Goal: Task Accomplishment & Management: Complete application form

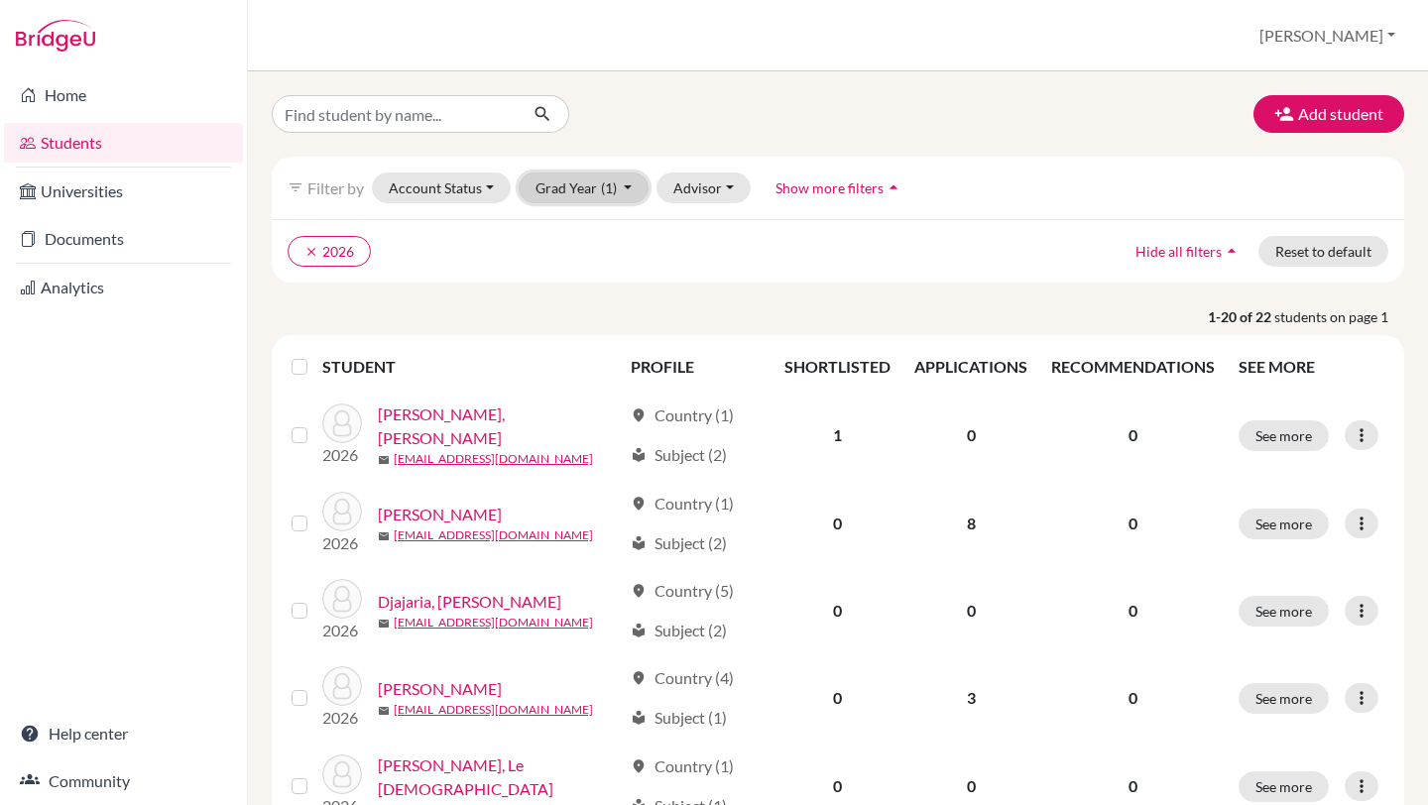
click at [627, 184] on button "Grad Year (1)" at bounding box center [584, 188] width 131 height 31
click at [593, 222] on div "2027" at bounding box center [578, 230] width 69 height 24
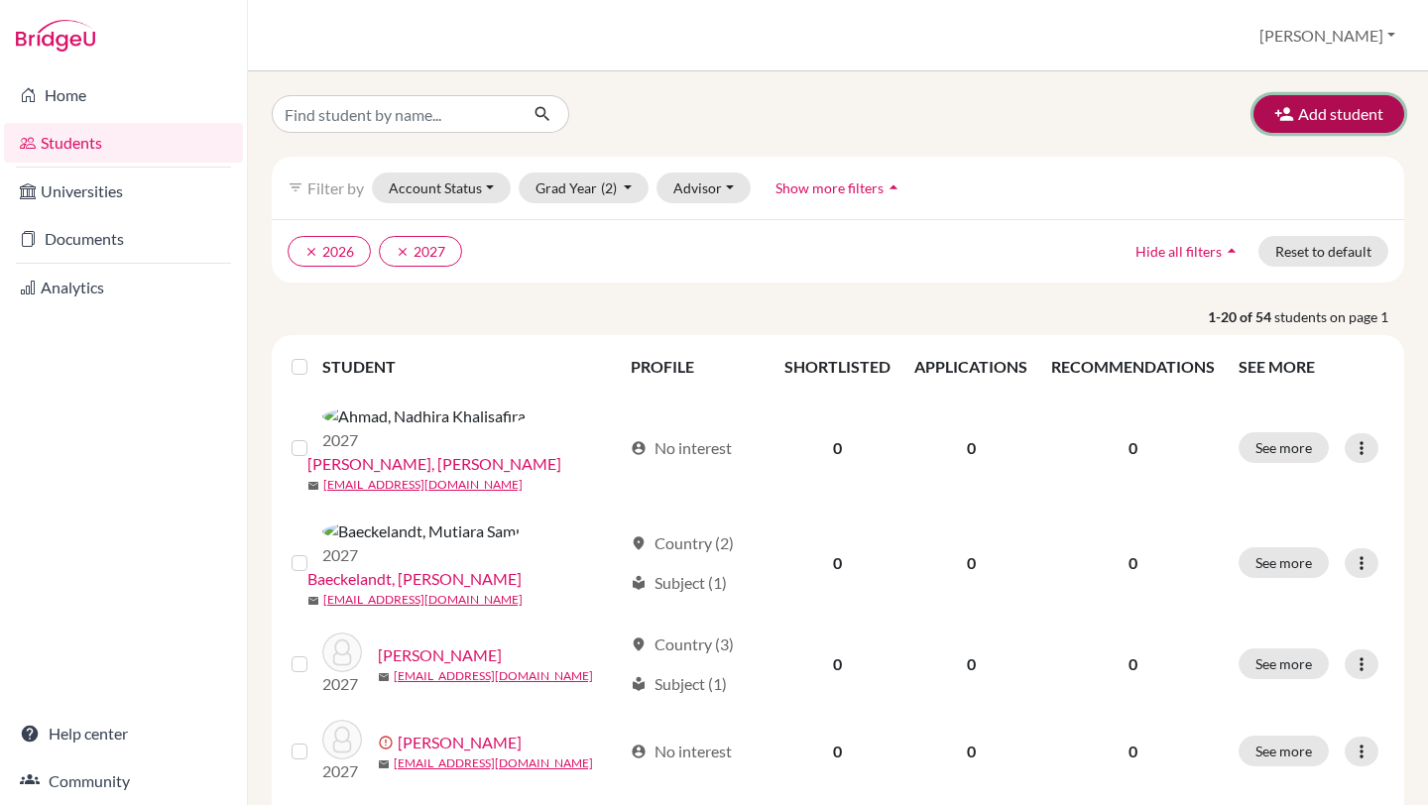
click at [1315, 116] on button "Add student" at bounding box center [1329, 114] width 151 height 38
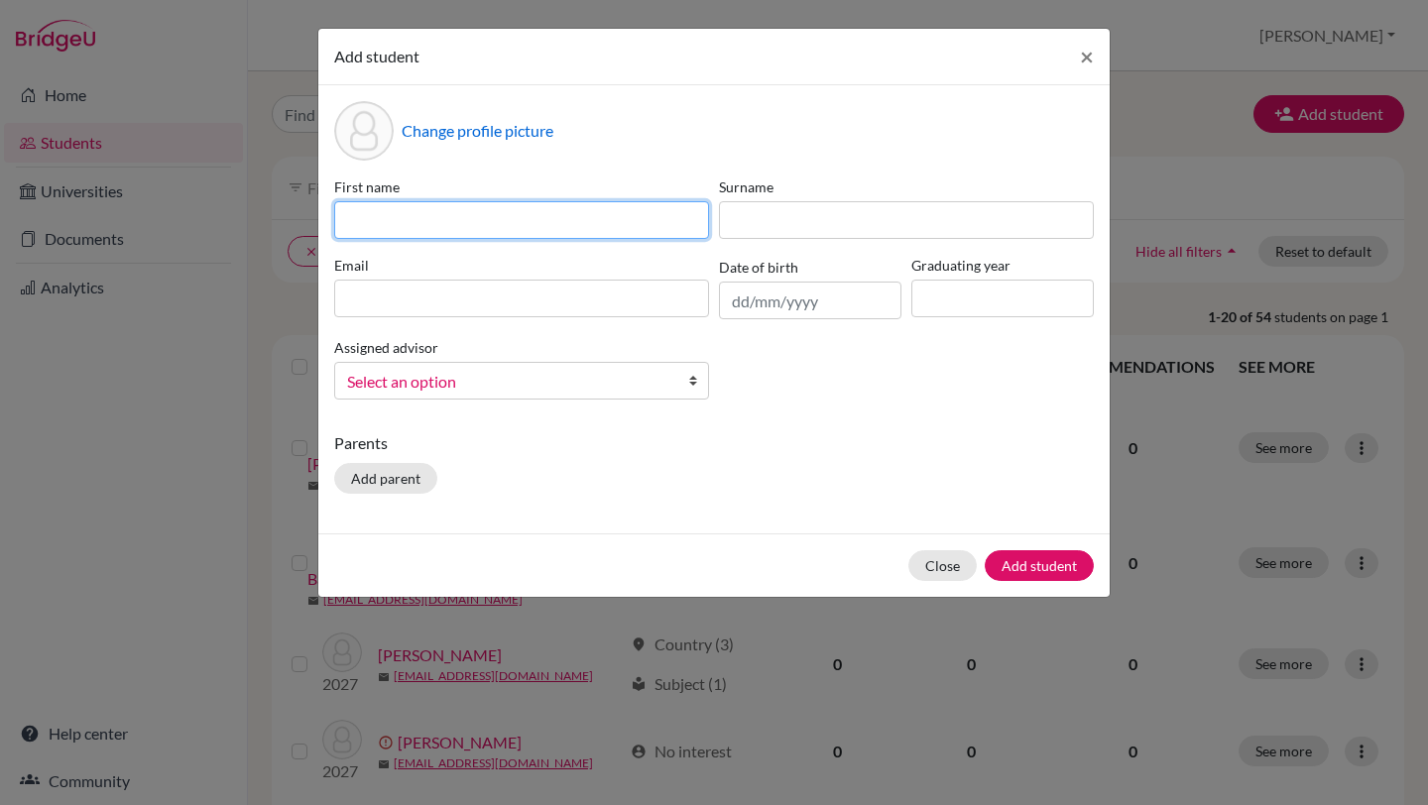
click at [568, 230] on input at bounding box center [521, 220] width 375 height 38
type input "Alfalik"
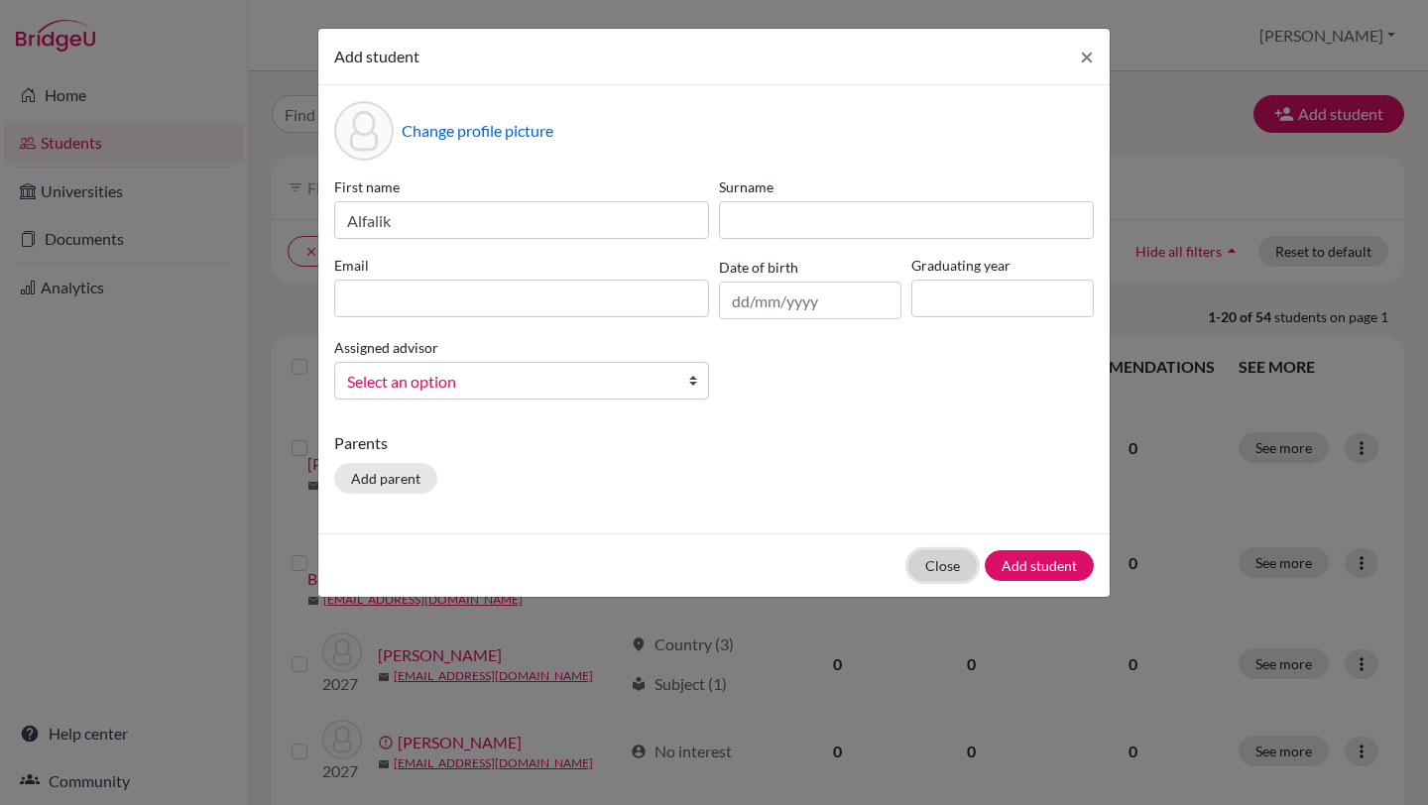
click at [943, 568] on button "Close" at bounding box center [943, 566] width 68 height 31
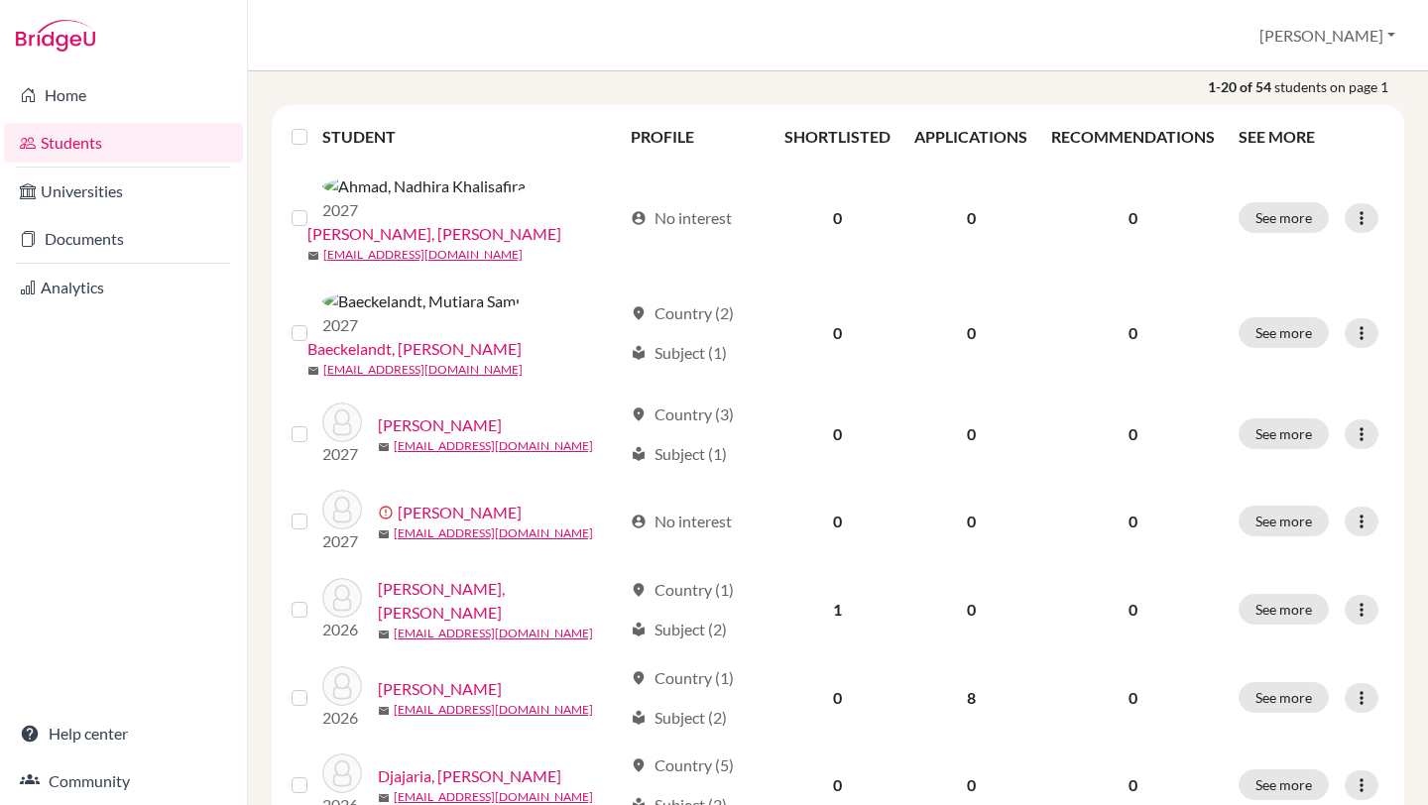
scroll to position [291, 0]
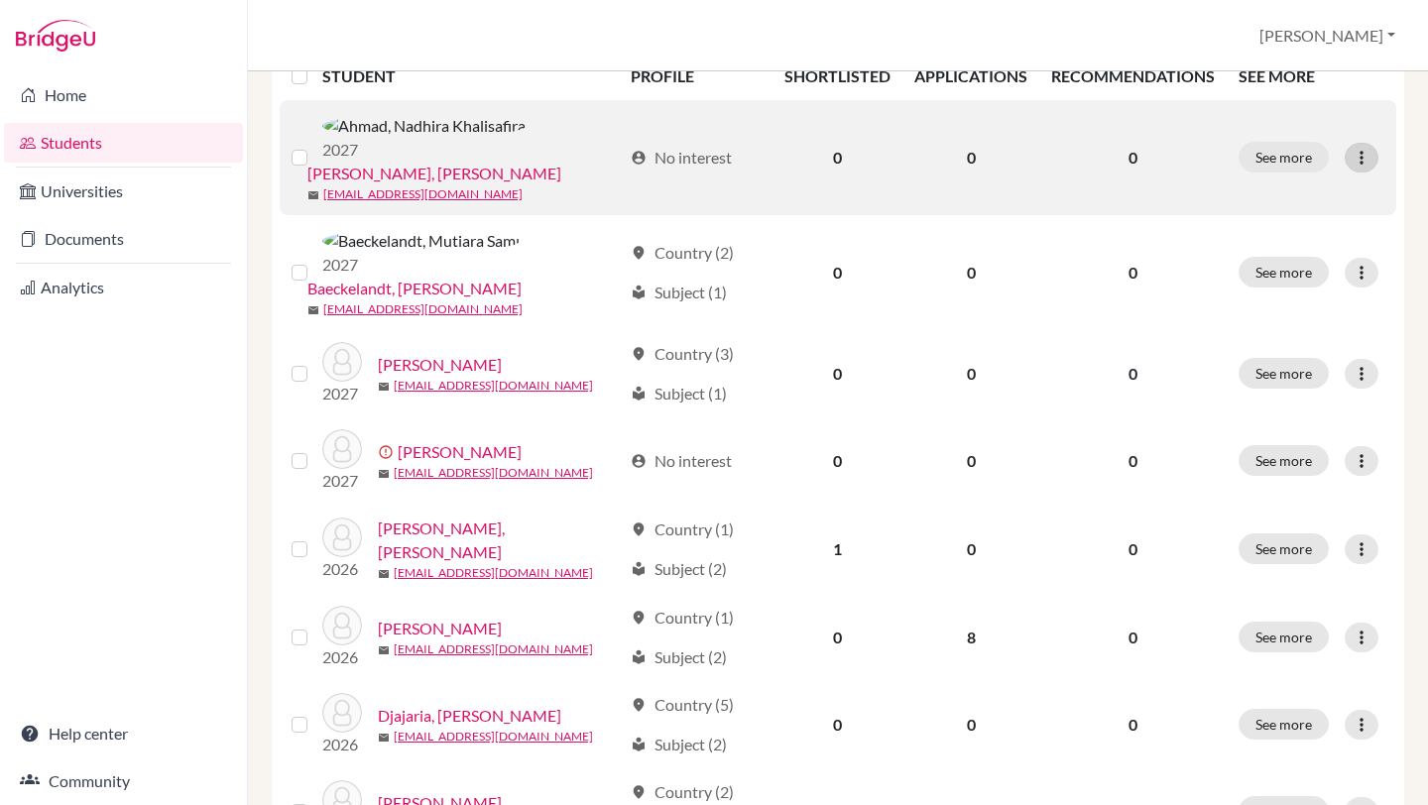
click at [1354, 148] on icon at bounding box center [1362, 158] width 20 height 20
click at [1295, 145] on button "See more" at bounding box center [1284, 157] width 90 height 31
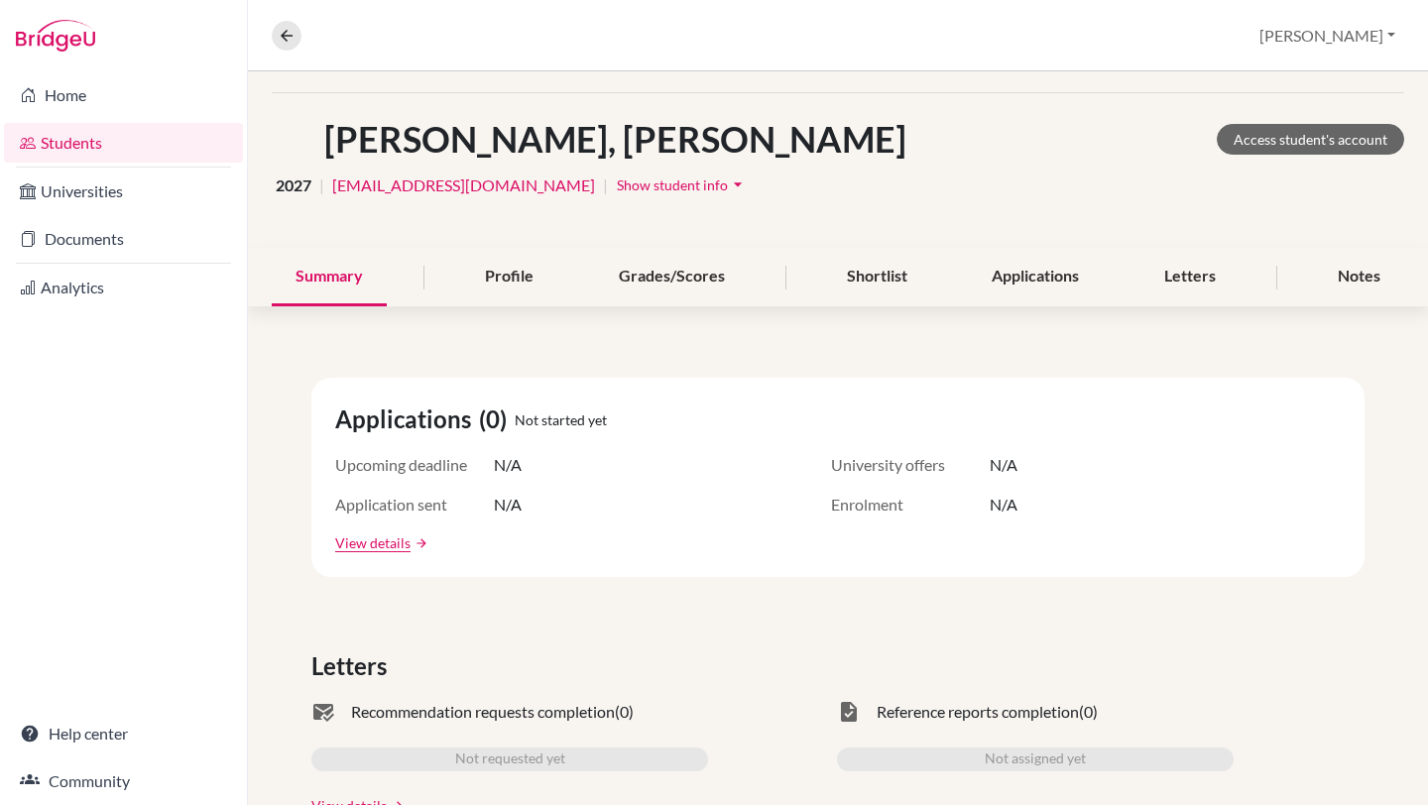
scroll to position [66, 0]
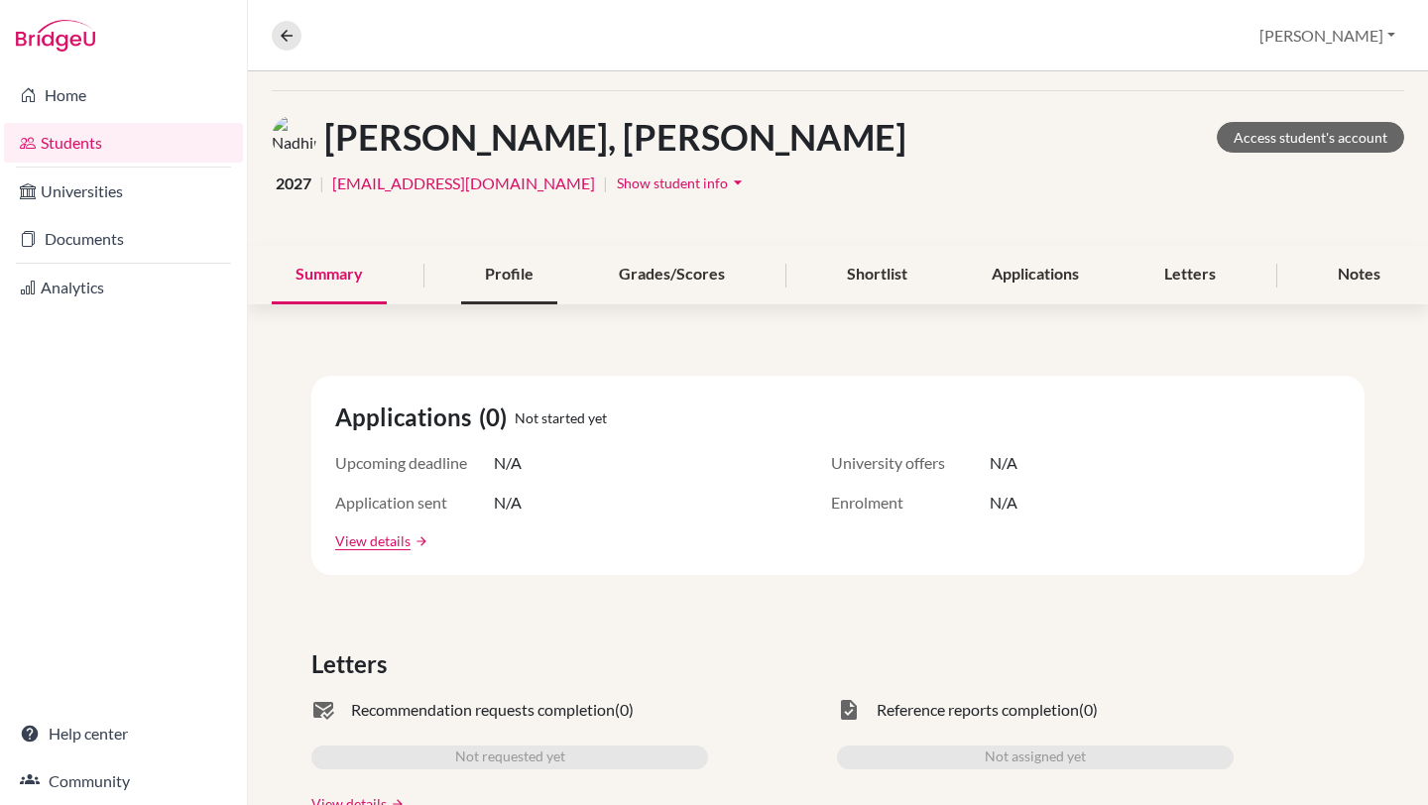
click at [531, 281] on div "Profile" at bounding box center [509, 275] width 96 height 59
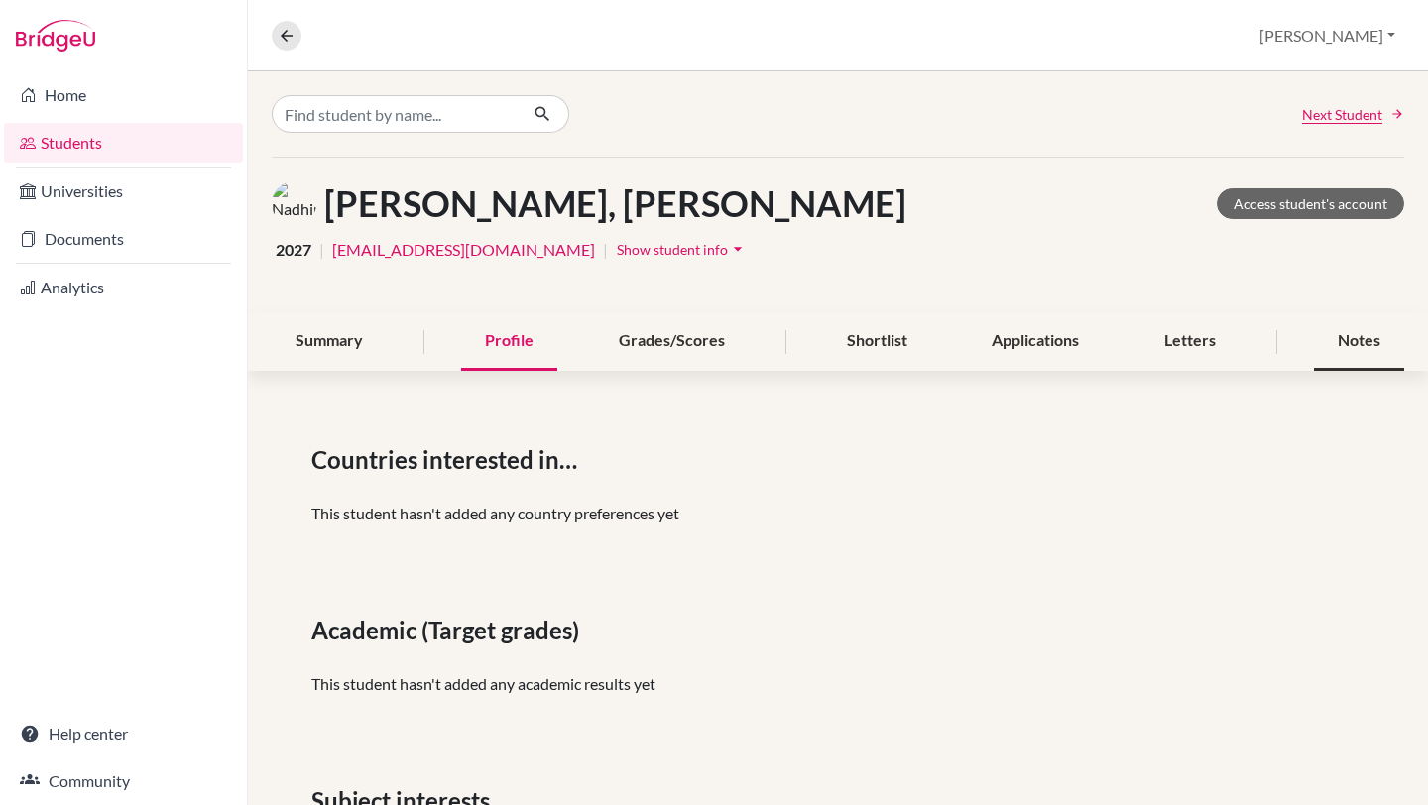
click at [1371, 341] on div "Notes" at bounding box center [1359, 341] width 90 height 59
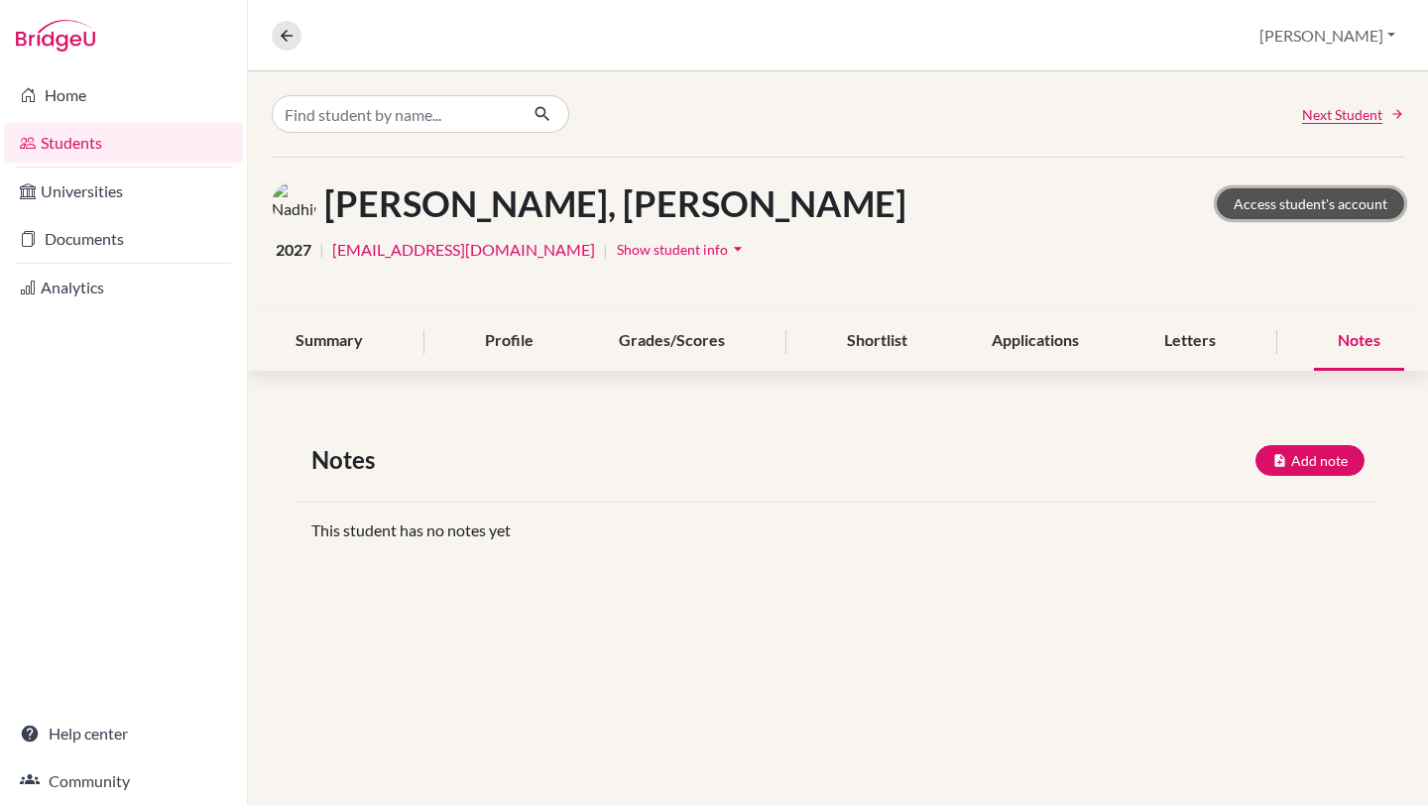
click at [1276, 207] on link "Access student's account" at bounding box center [1310, 203] width 187 height 31
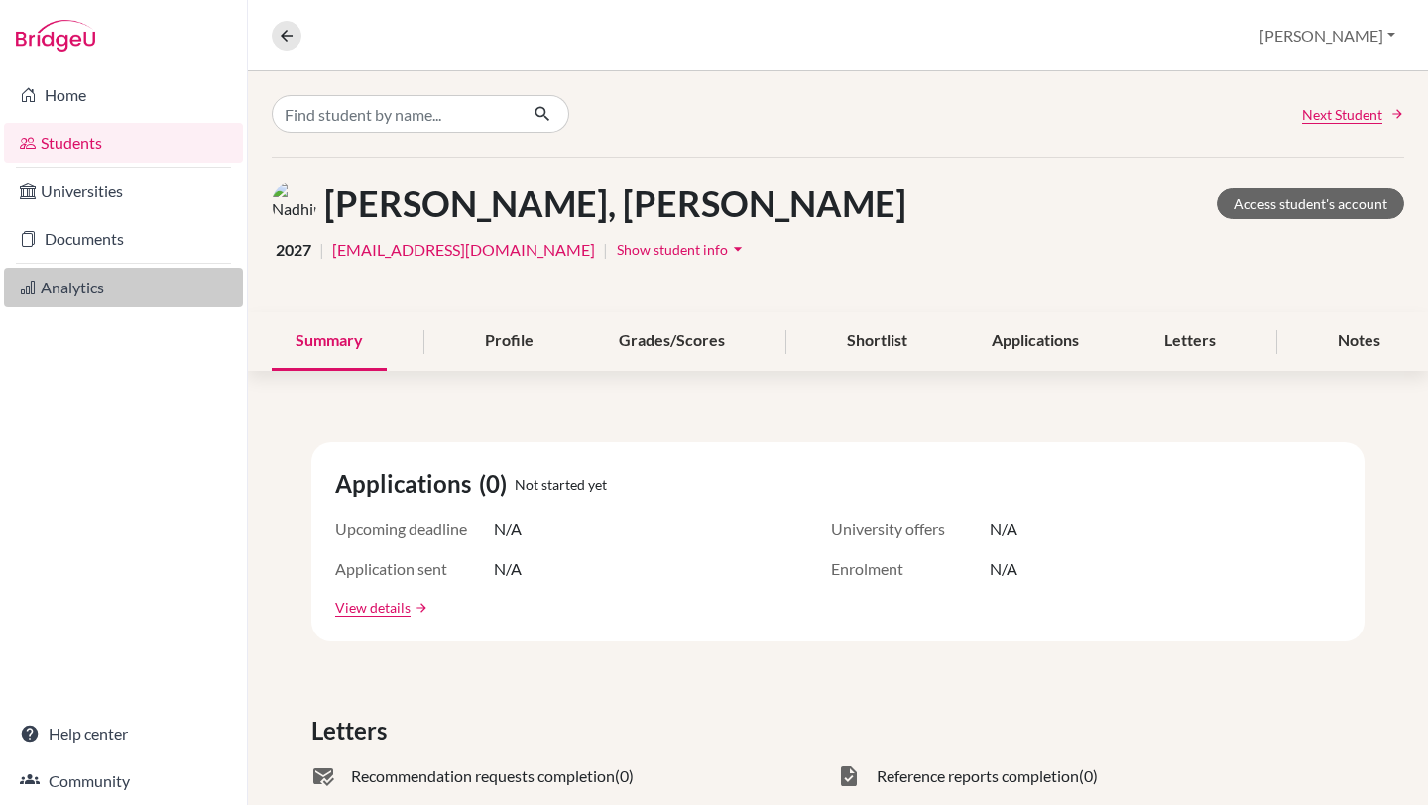
click at [74, 294] on link "Analytics" at bounding box center [123, 288] width 239 height 40
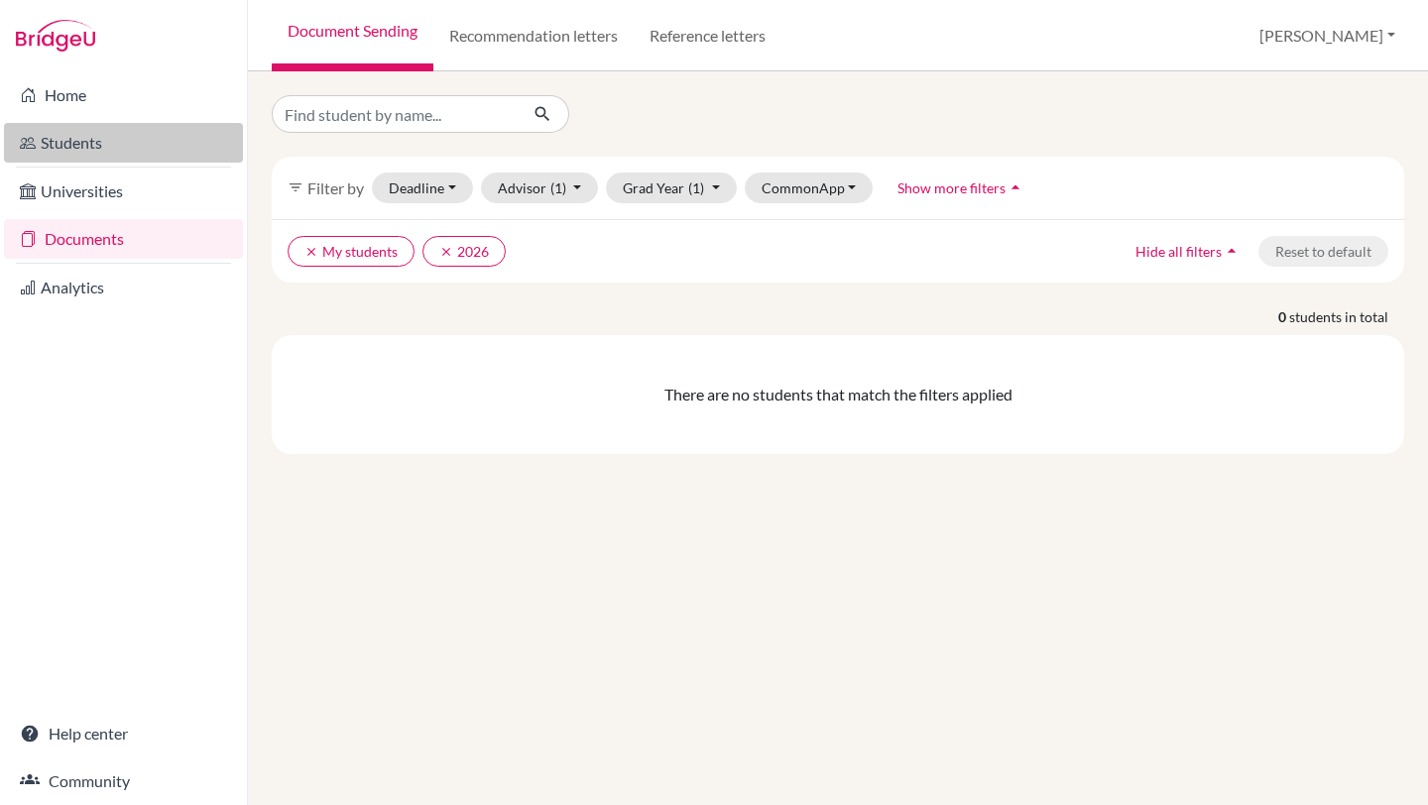
click at [87, 129] on link "Students" at bounding box center [123, 143] width 239 height 40
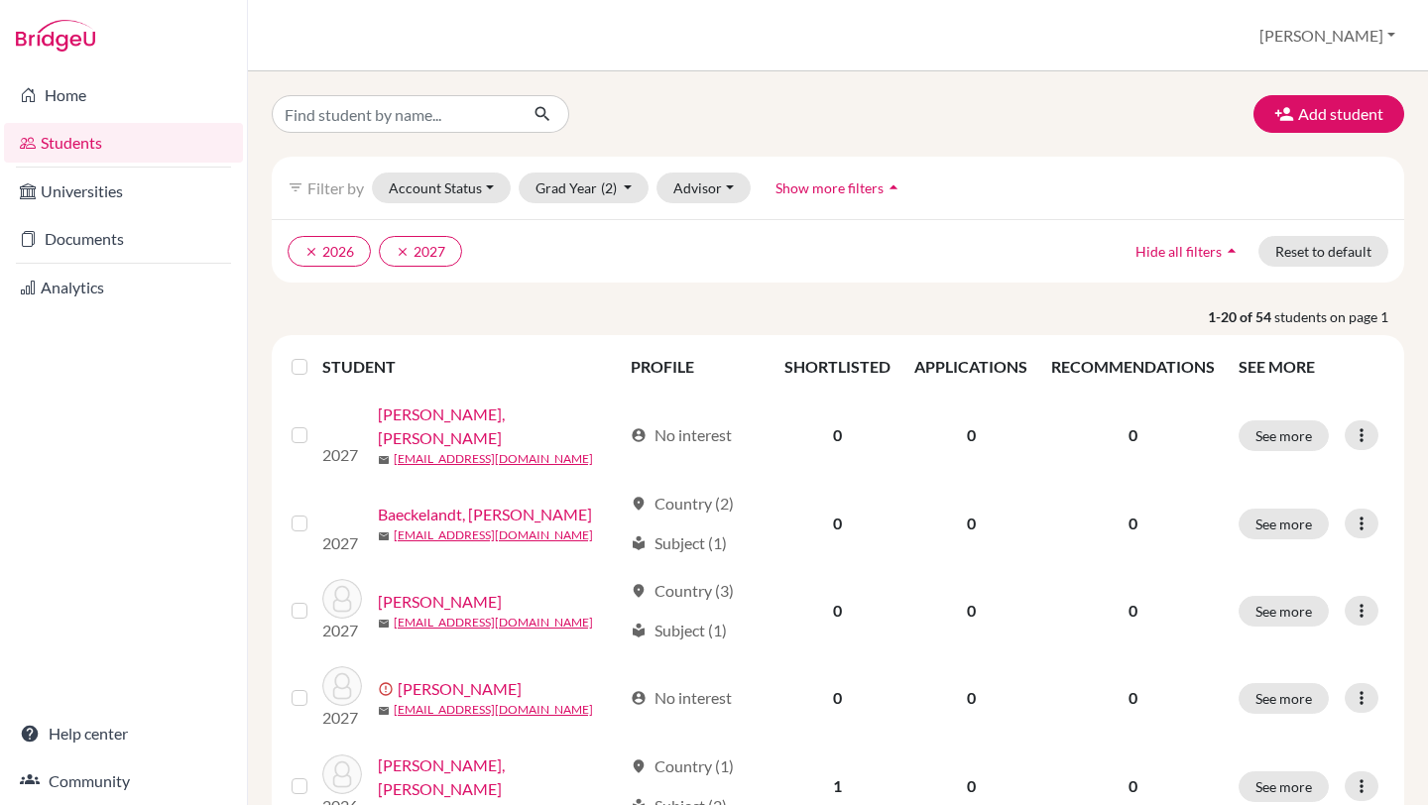
scroll to position [3, 0]
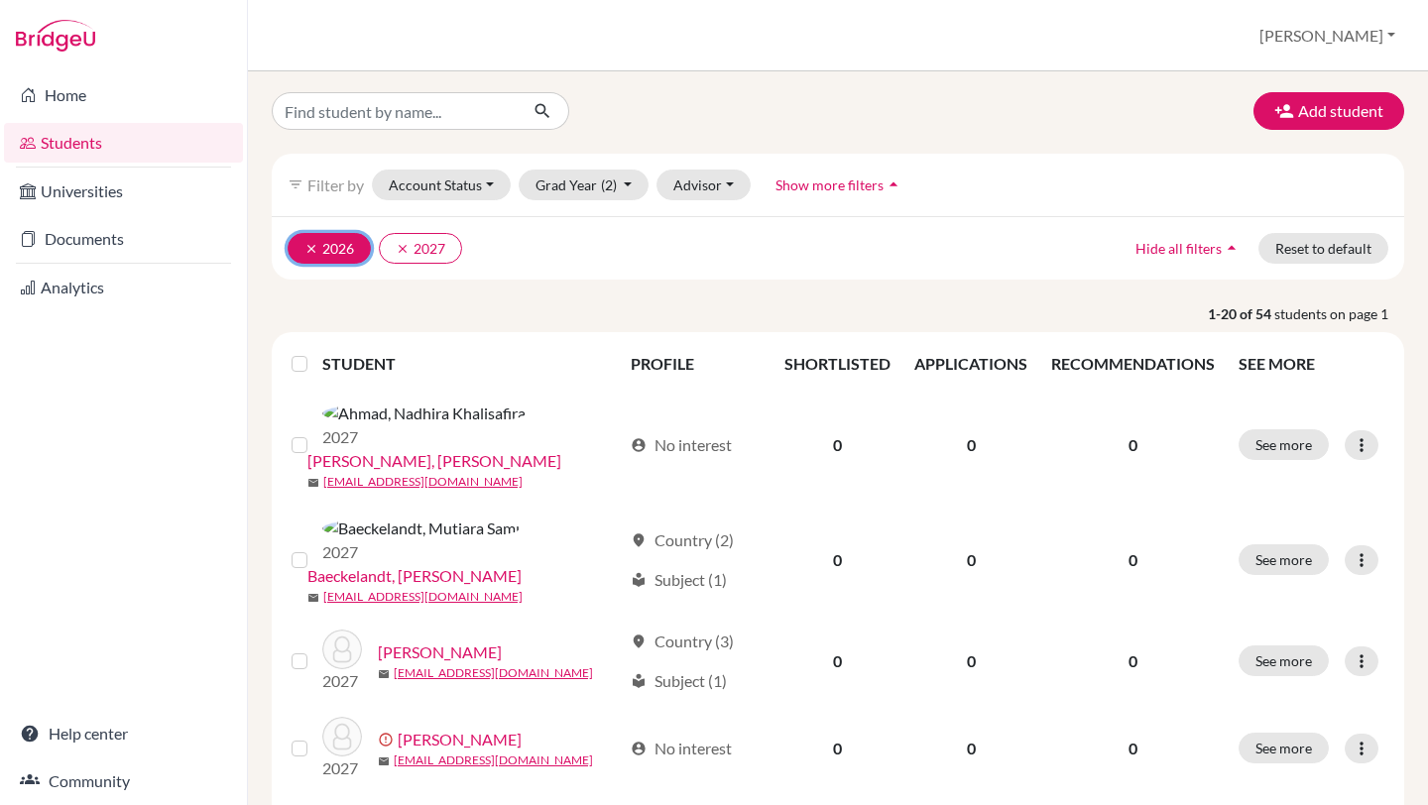
click at [308, 247] on icon "clear" at bounding box center [312, 249] width 14 height 14
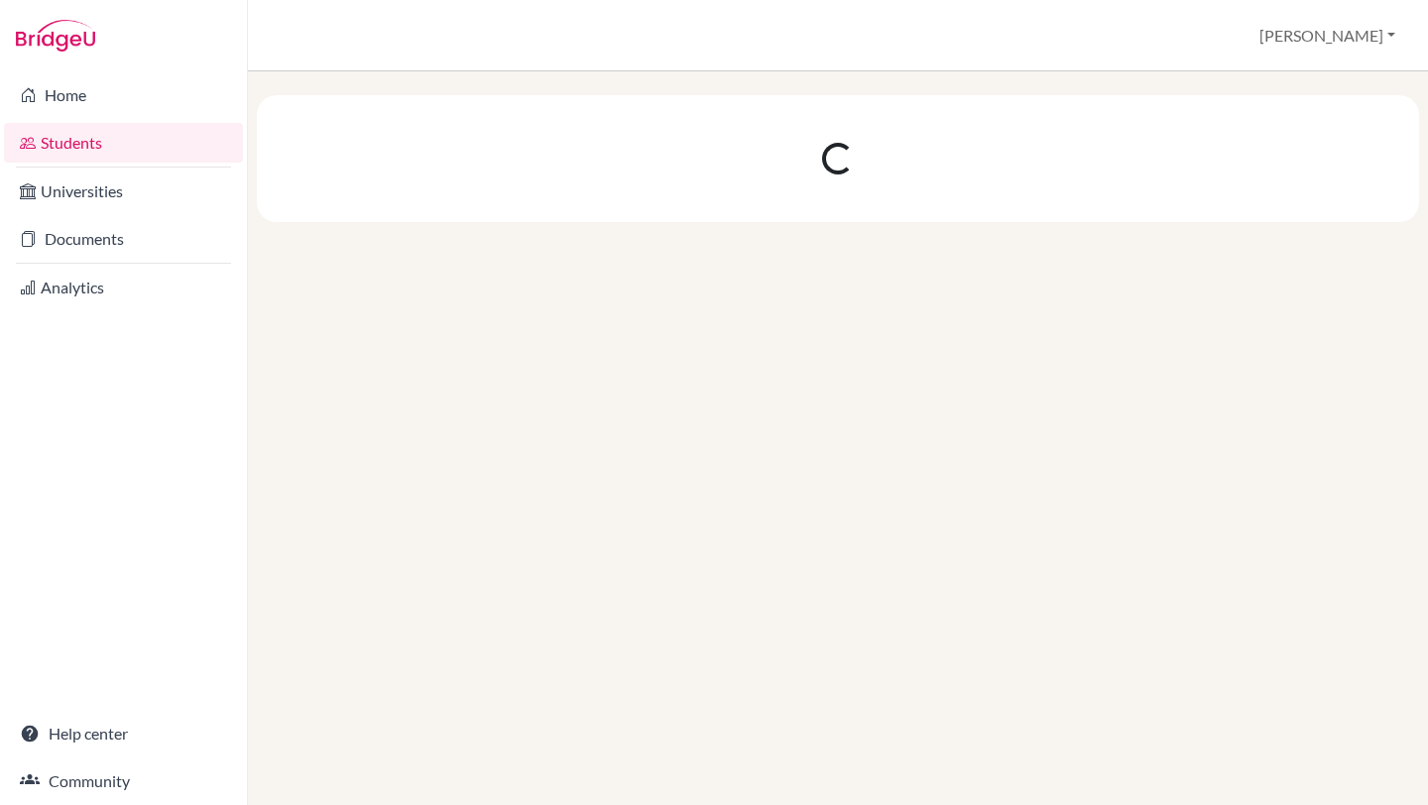
scroll to position [0, 0]
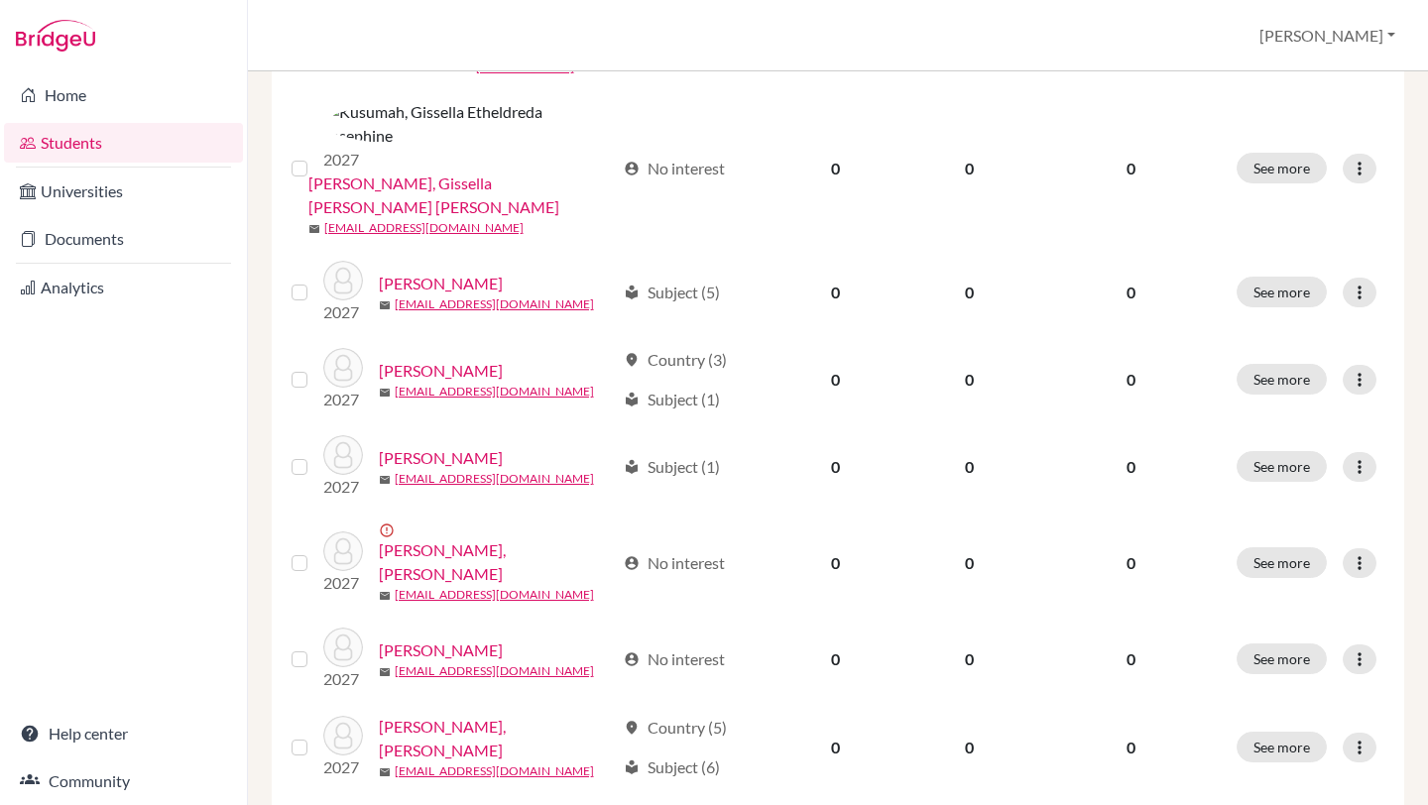
scroll to position [1463, 0]
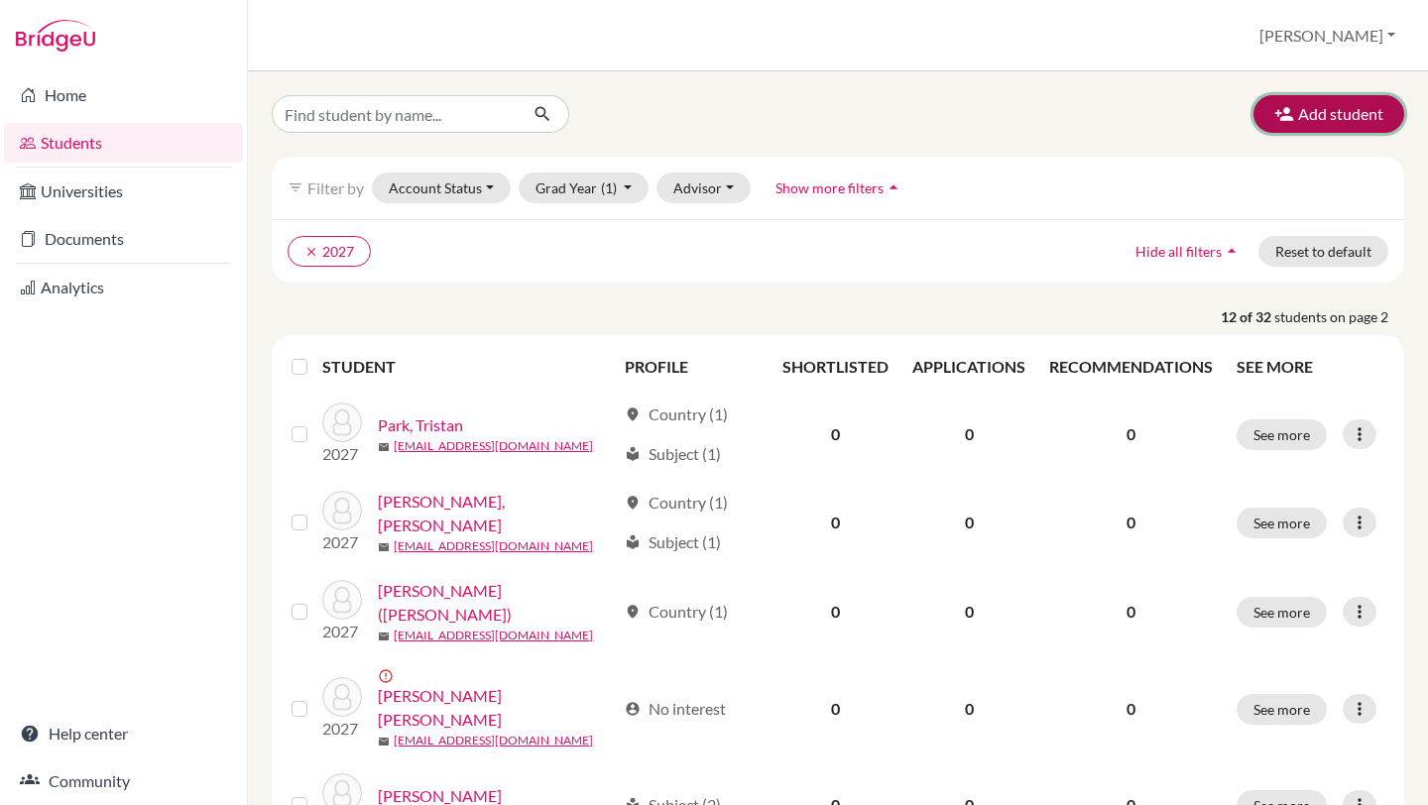
click at [1338, 106] on button "Add student" at bounding box center [1329, 114] width 151 height 38
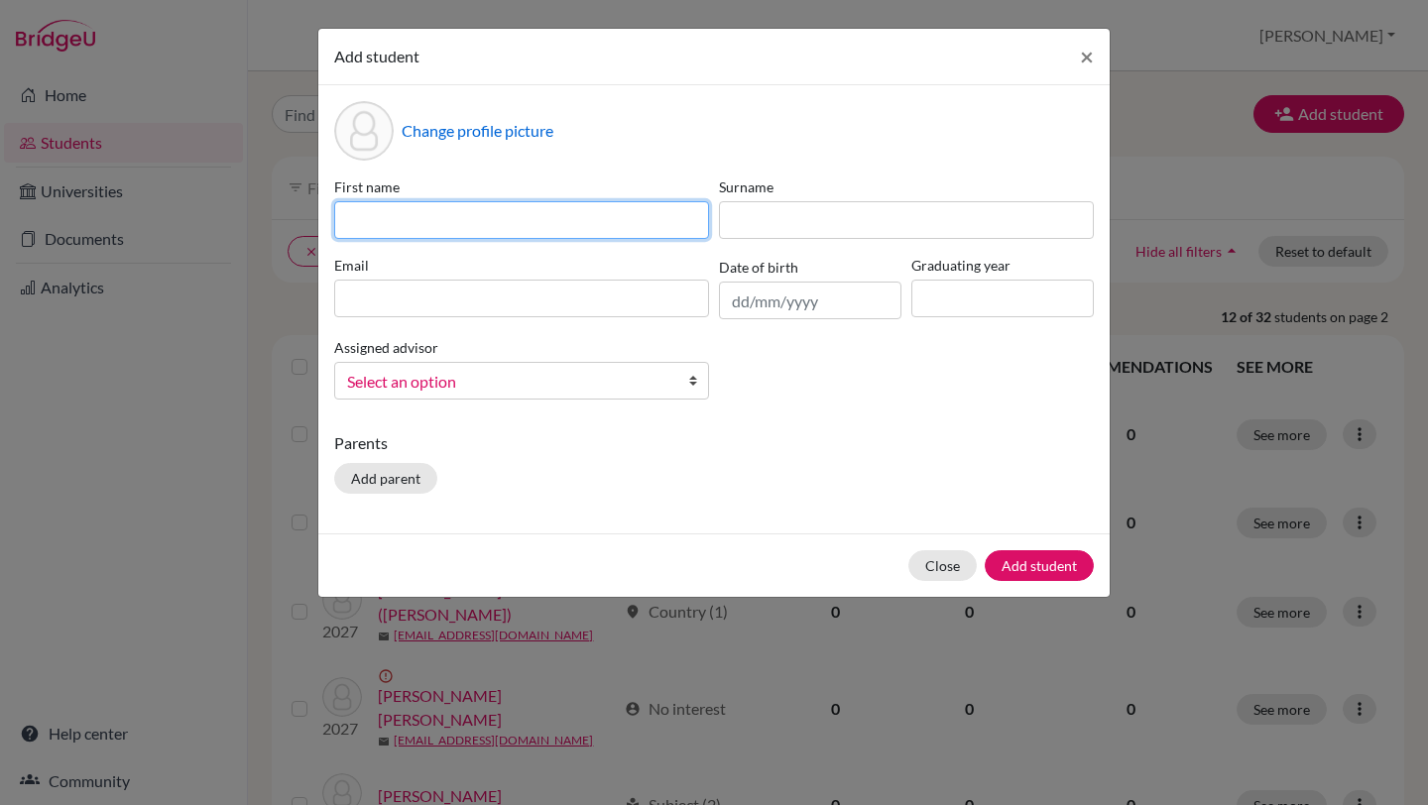
click at [605, 210] on input at bounding box center [521, 220] width 375 height 38
type input "Alfalik"
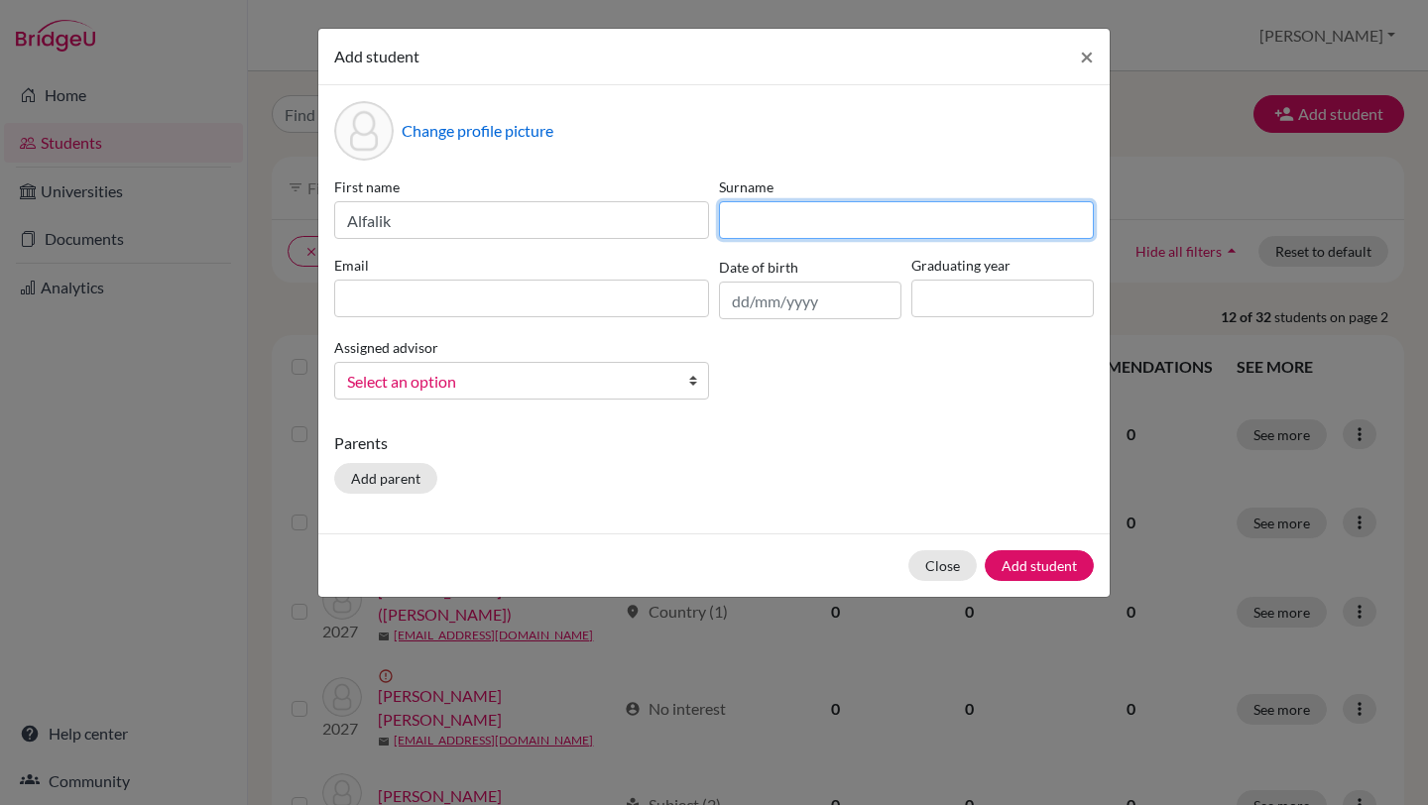
click at [821, 210] on input at bounding box center [906, 220] width 375 height 38
type input "Benrieyadin"
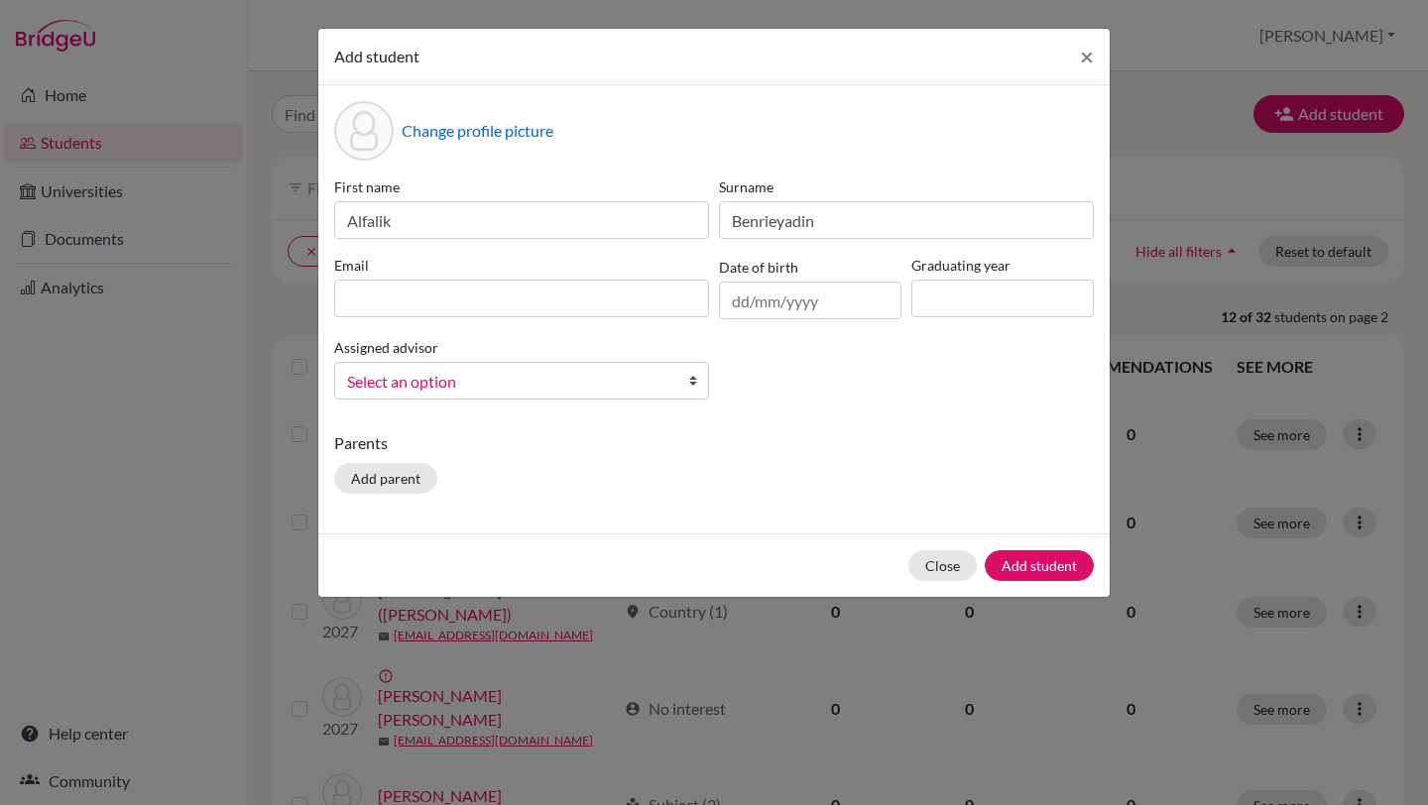
click at [950, 318] on div "Graduating year" at bounding box center [1003, 287] width 192 height 64
click at [950, 306] on input at bounding box center [1003, 299] width 183 height 38
type input "2027"
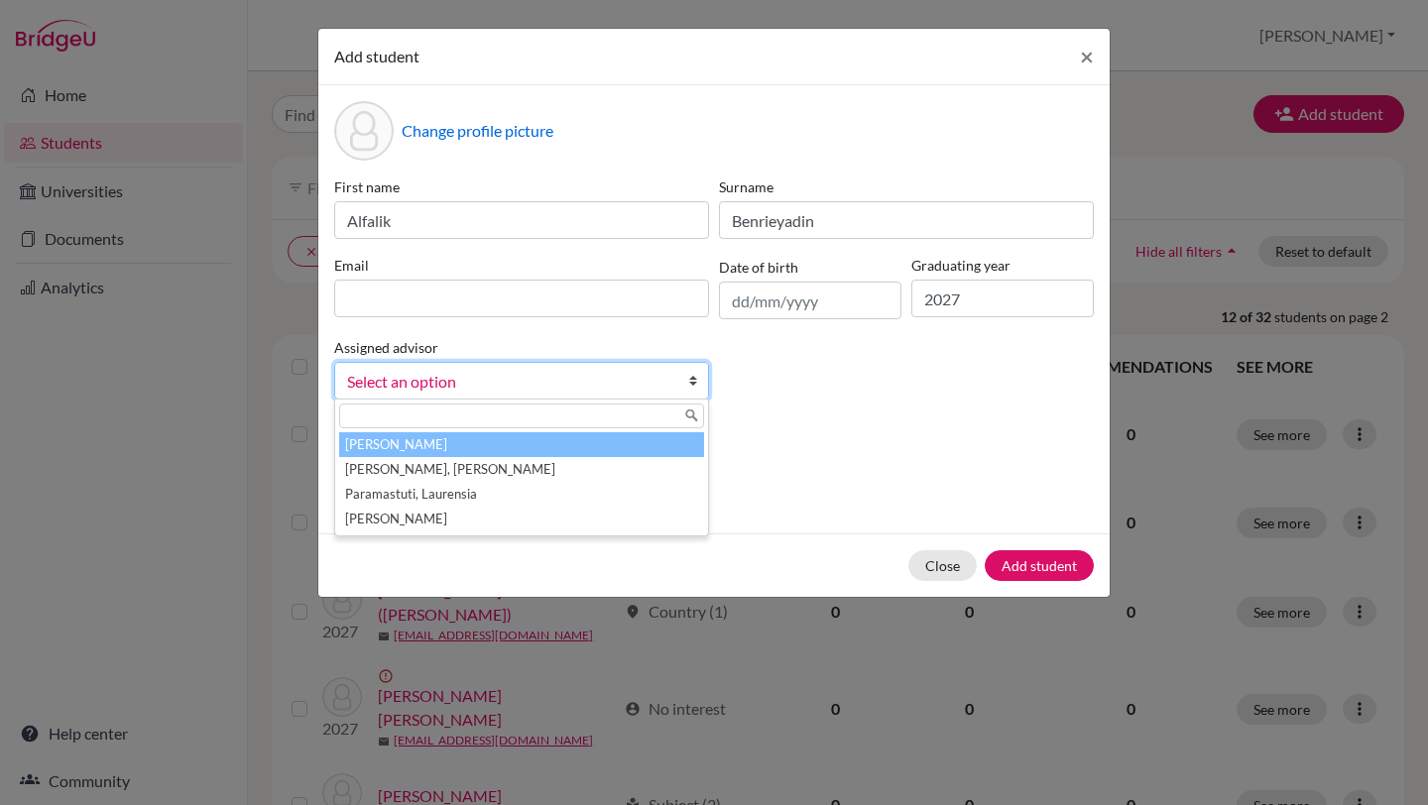
click at [428, 365] on link "Select an option" at bounding box center [521, 381] width 375 height 38
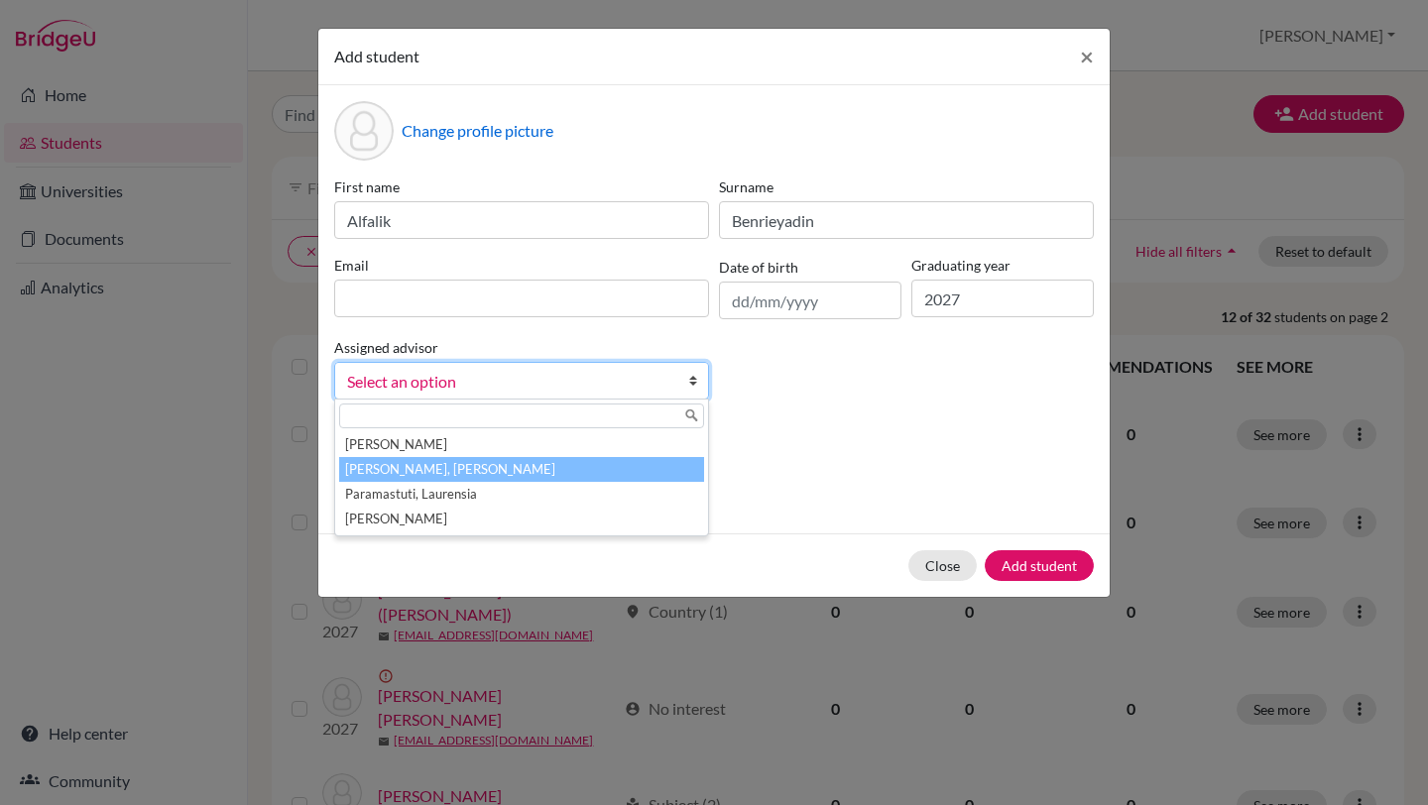
click at [439, 465] on li "Natalia, Natasha" at bounding box center [521, 469] width 365 height 25
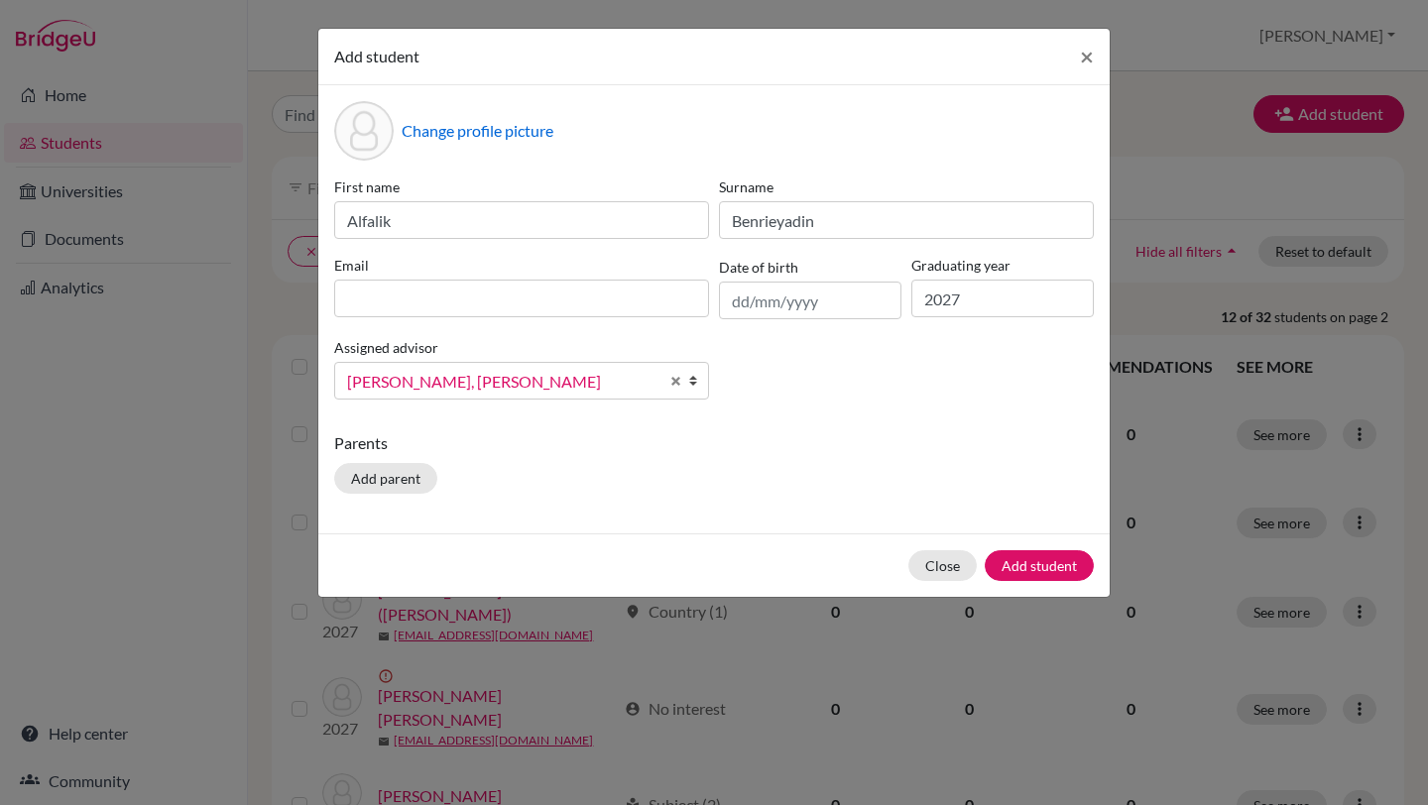
click at [483, 380] on span "Natalia, Natasha" at bounding box center [502, 382] width 311 height 26
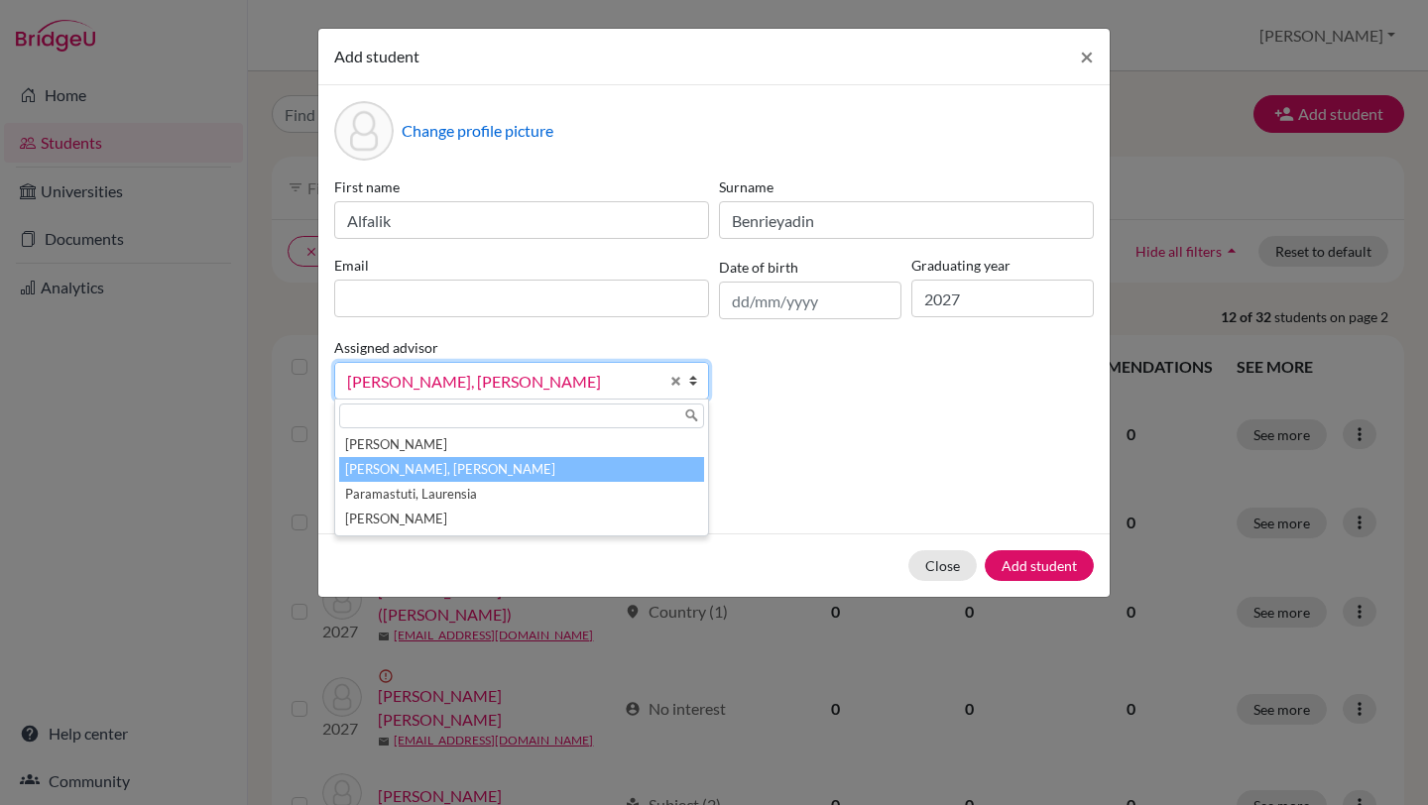
click at [566, 333] on div "First name Alfalik Surname Benrieyadin Email Date of birth Graduating year 2027…" at bounding box center [714, 296] width 770 height 239
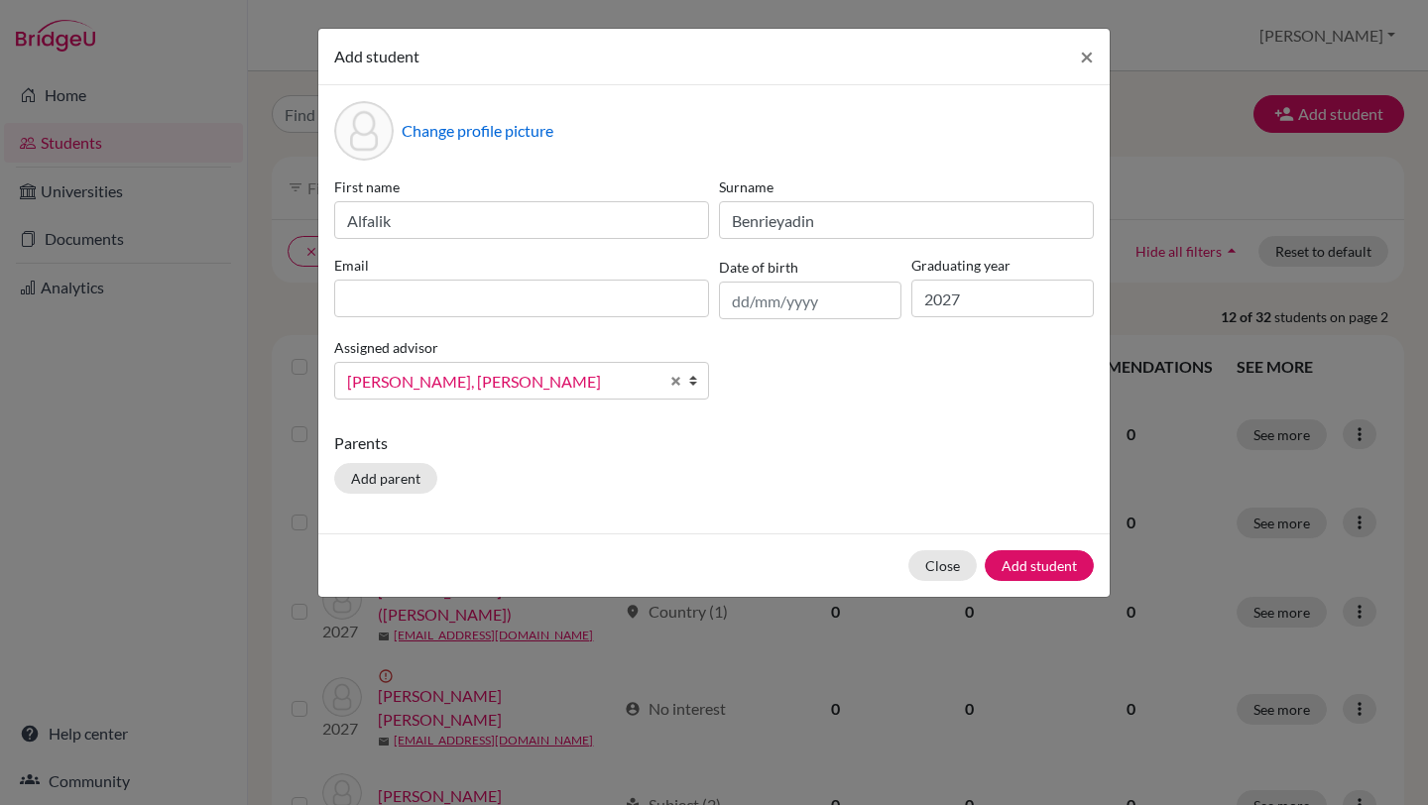
click at [406, 278] on div "Email" at bounding box center [521, 287] width 385 height 64
click at [406, 306] on input at bounding box center [521, 299] width 375 height 38
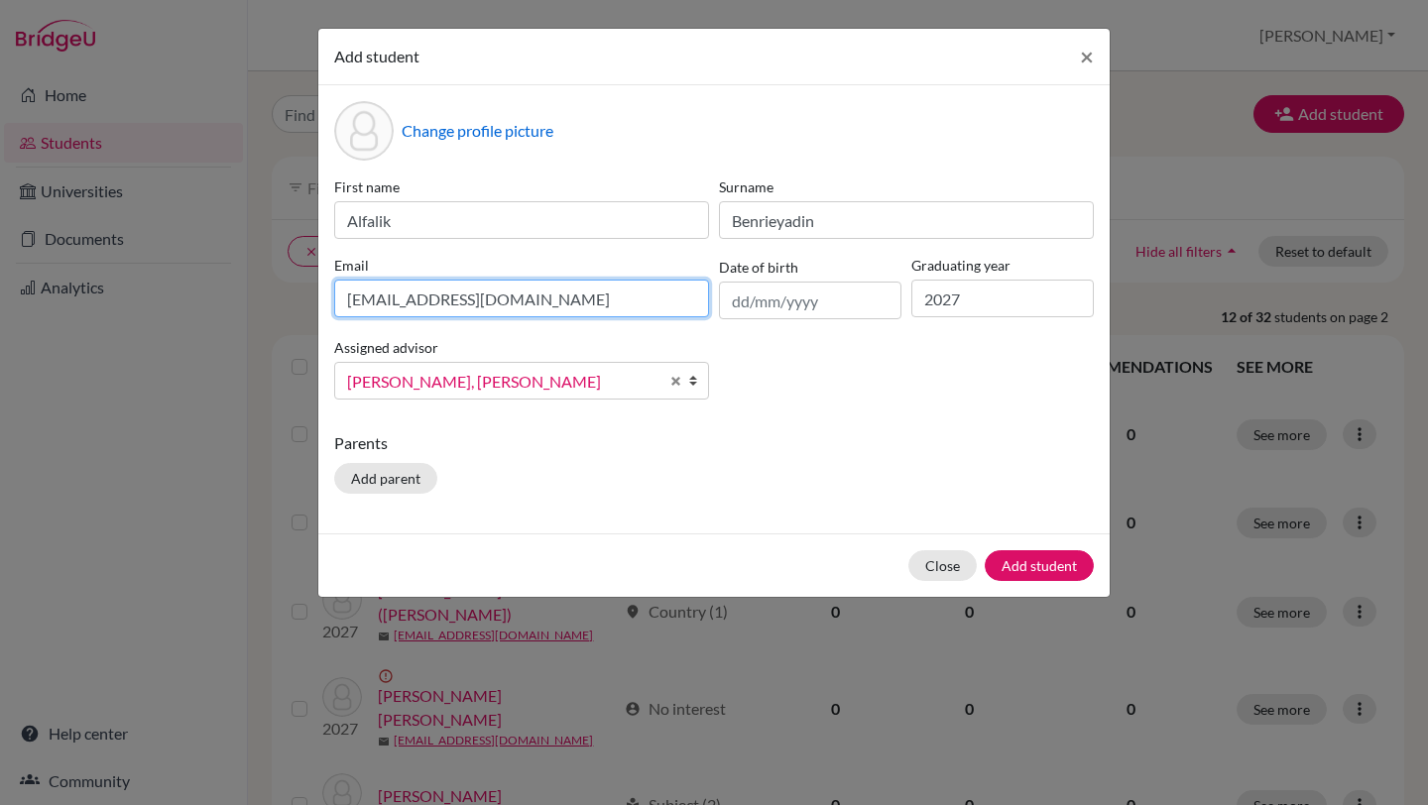
type input "[EMAIL_ADDRESS][DOMAIN_NAME]"
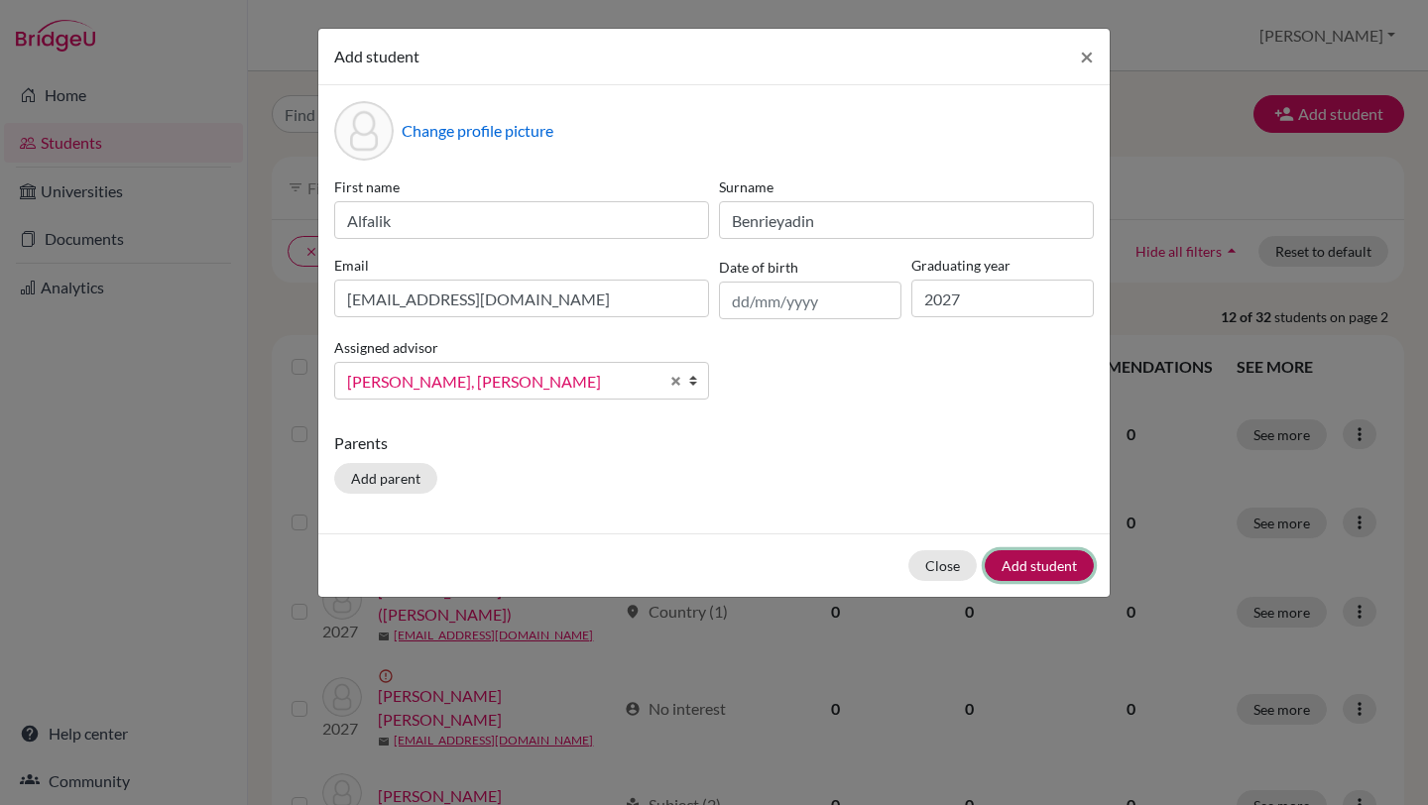
click at [1016, 563] on button "Add student" at bounding box center [1039, 566] width 109 height 31
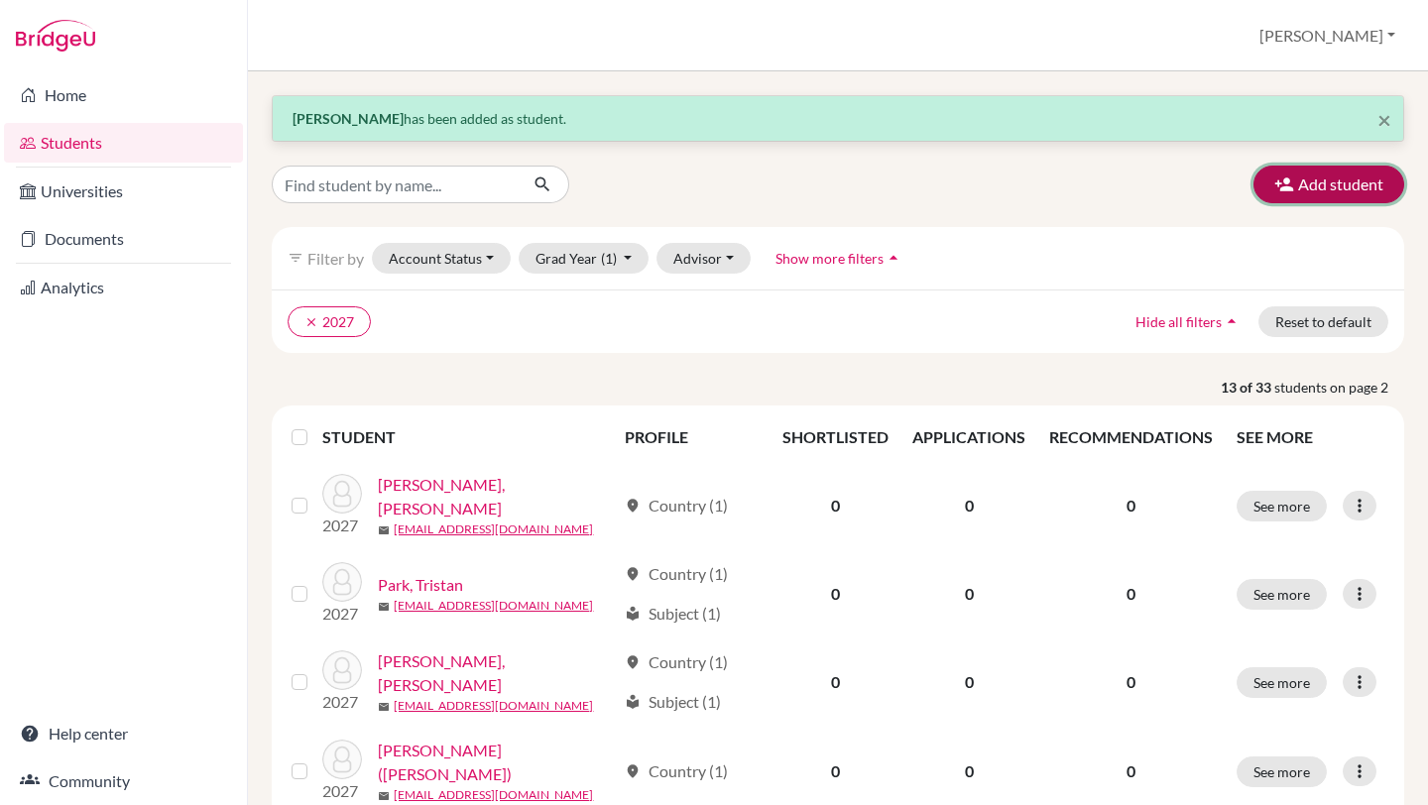
click at [1295, 190] on button "Add student" at bounding box center [1329, 185] width 151 height 38
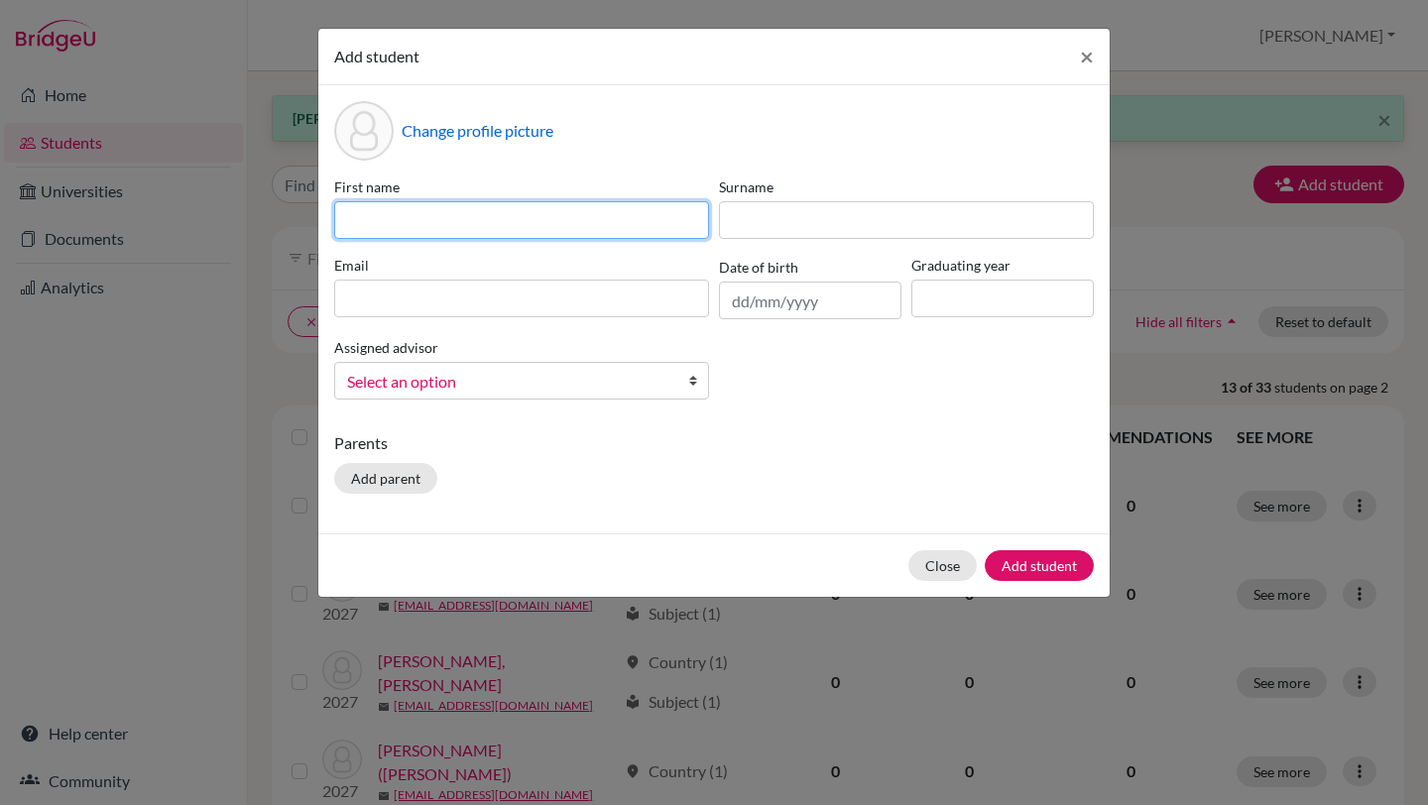
click at [566, 217] on input at bounding box center [521, 220] width 375 height 38
type input "Altimo"
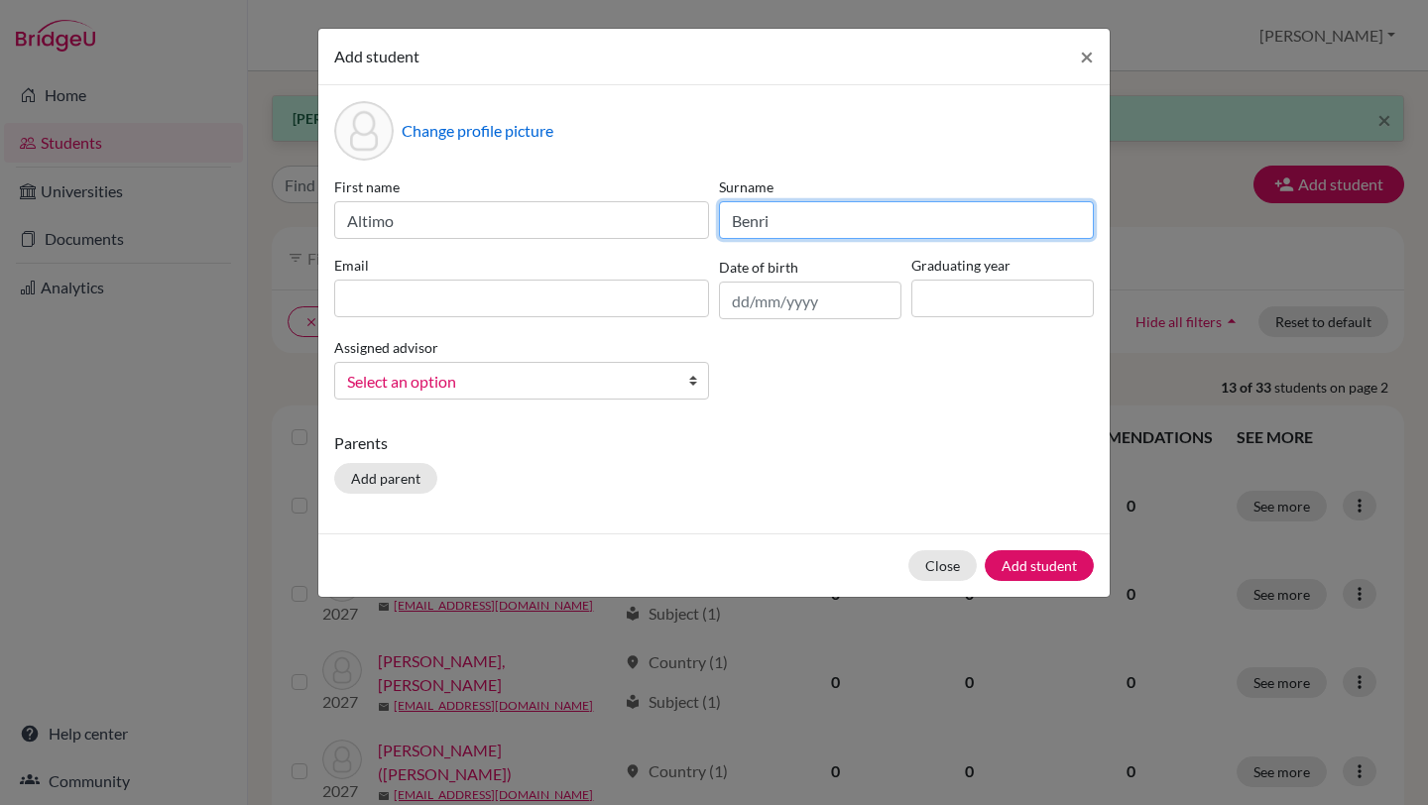
type input "Benrieyadin"
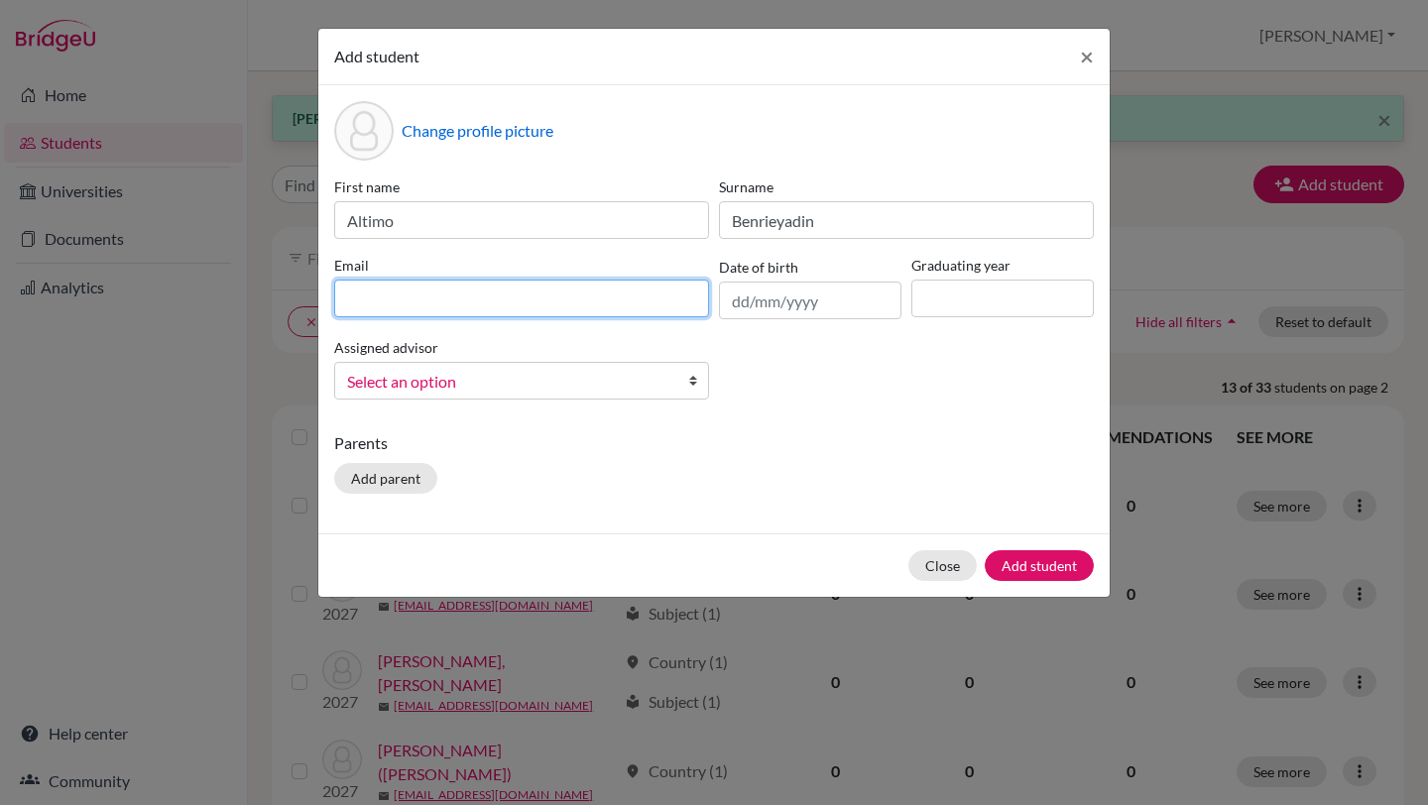
click at [561, 307] on input at bounding box center [521, 299] width 375 height 38
type input "[EMAIL_ADDRESS][DOMAIN_NAME]"
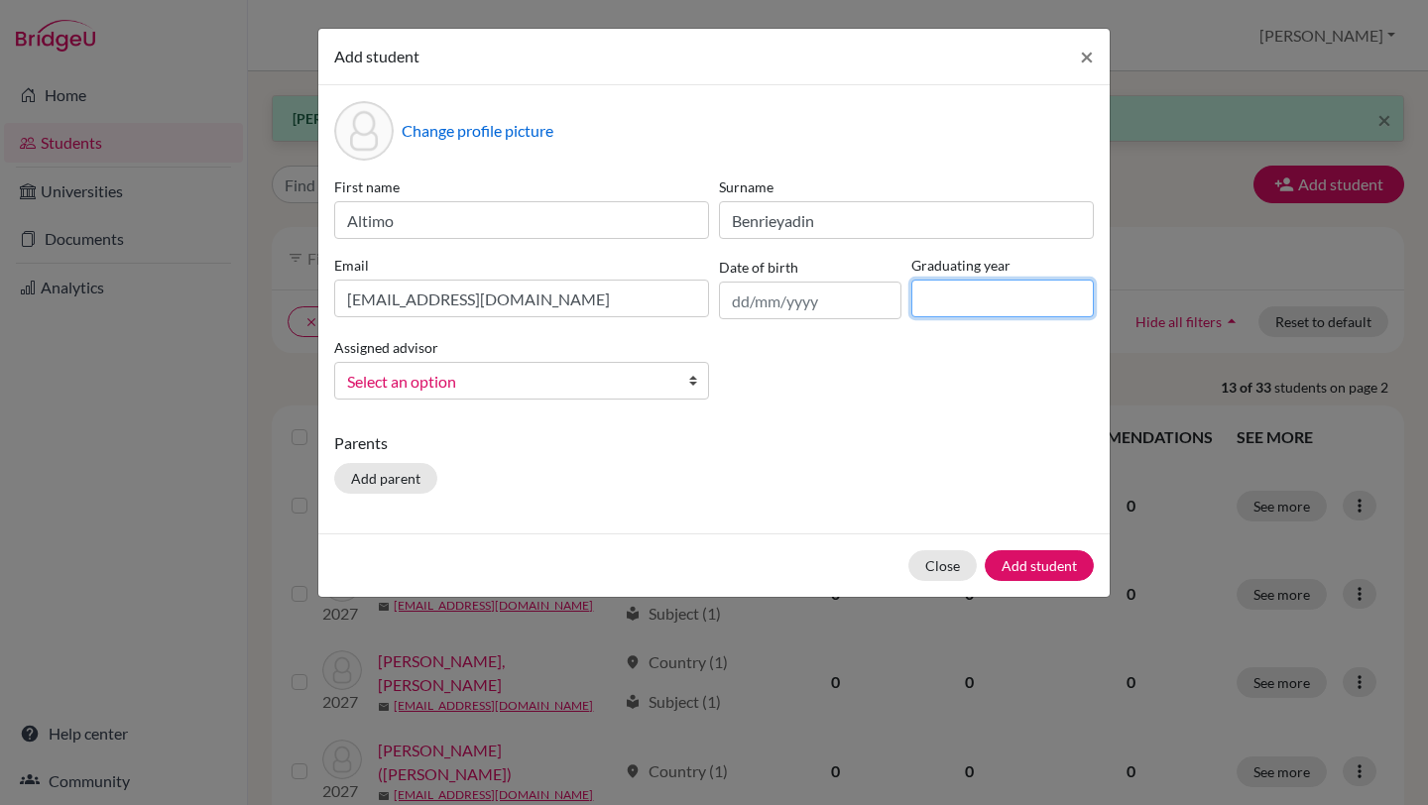
click at [944, 284] on input at bounding box center [1003, 299] width 183 height 38
type input "2027"
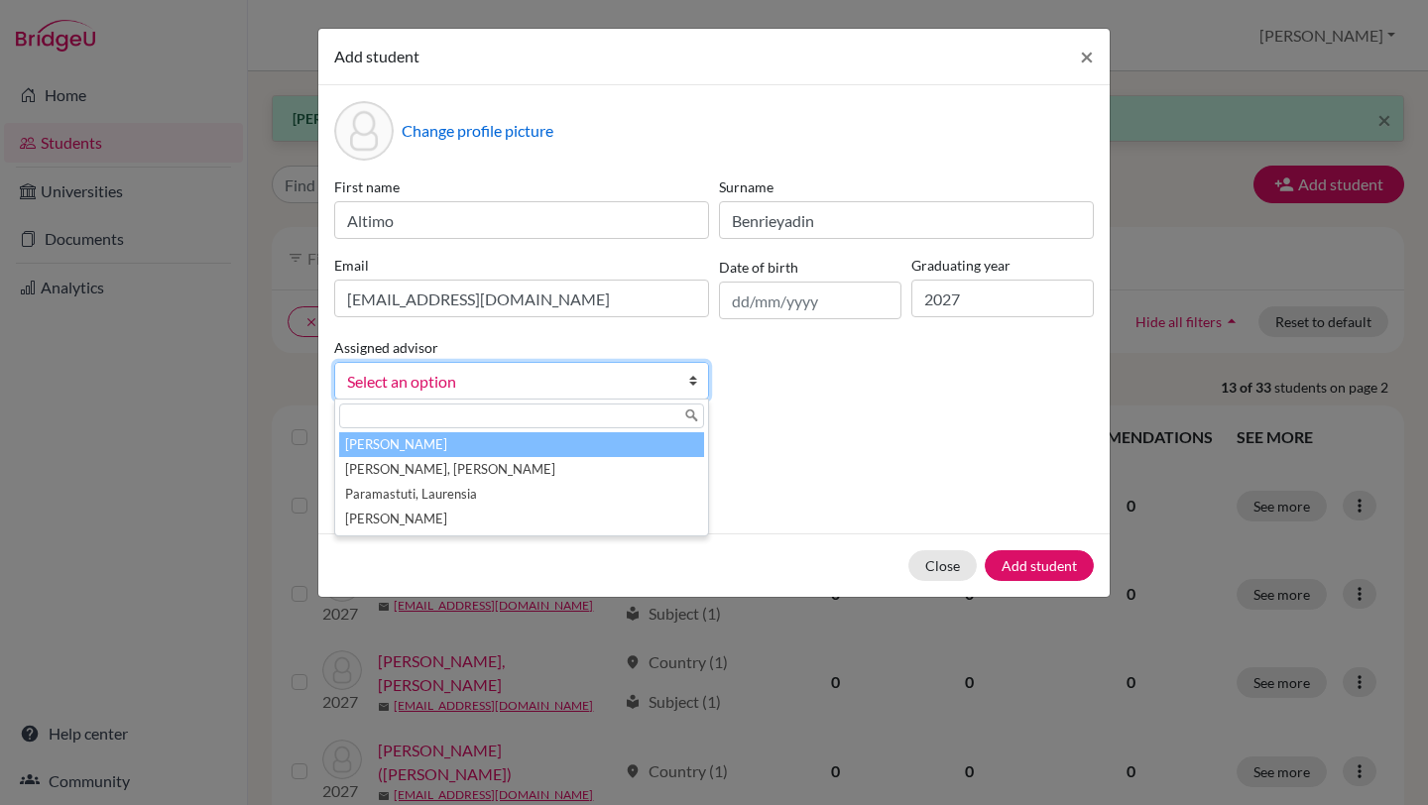
click at [595, 387] on span "Select an option" at bounding box center [508, 382] width 323 height 26
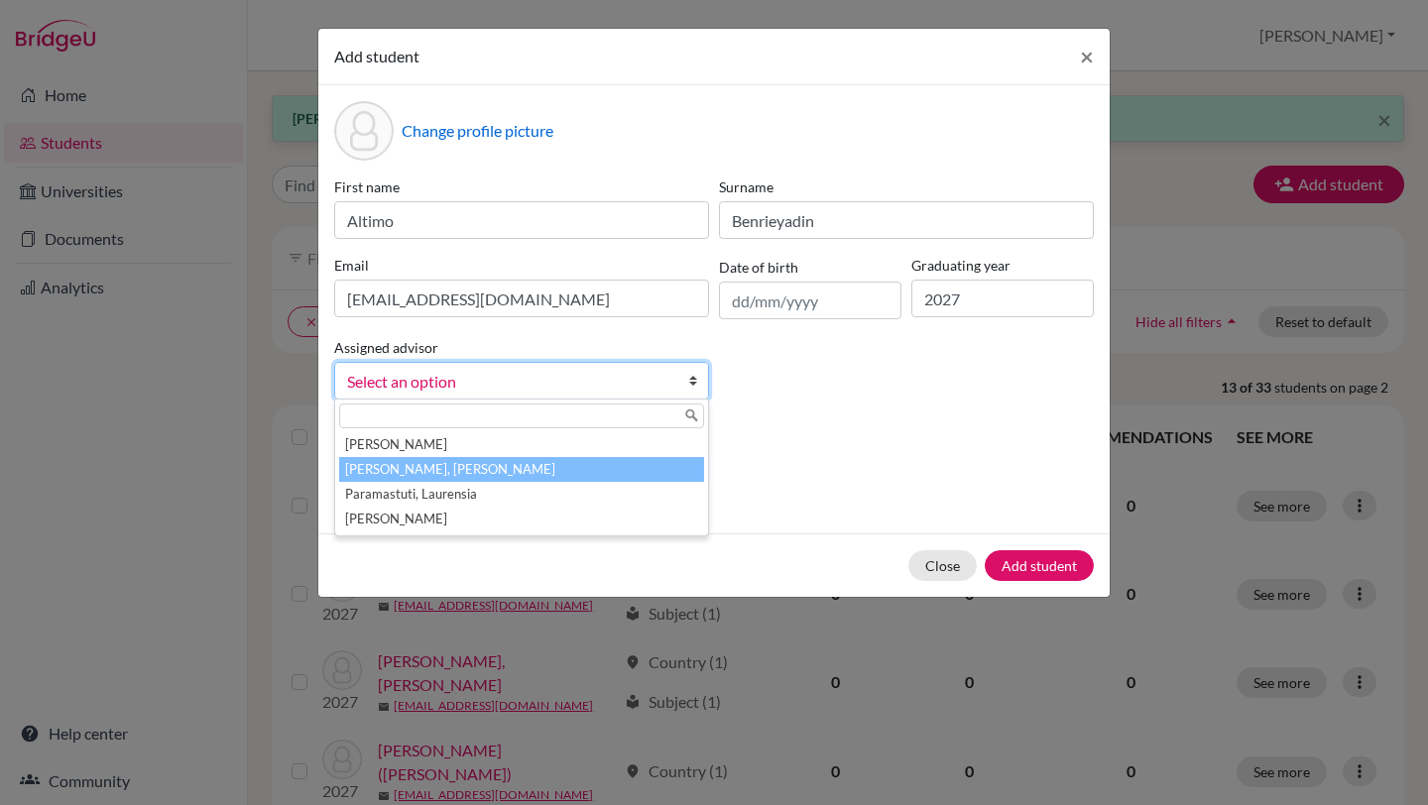
click at [553, 475] on li "Natalia, Natasha" at bounding box center [521, 469] width 365 height 25
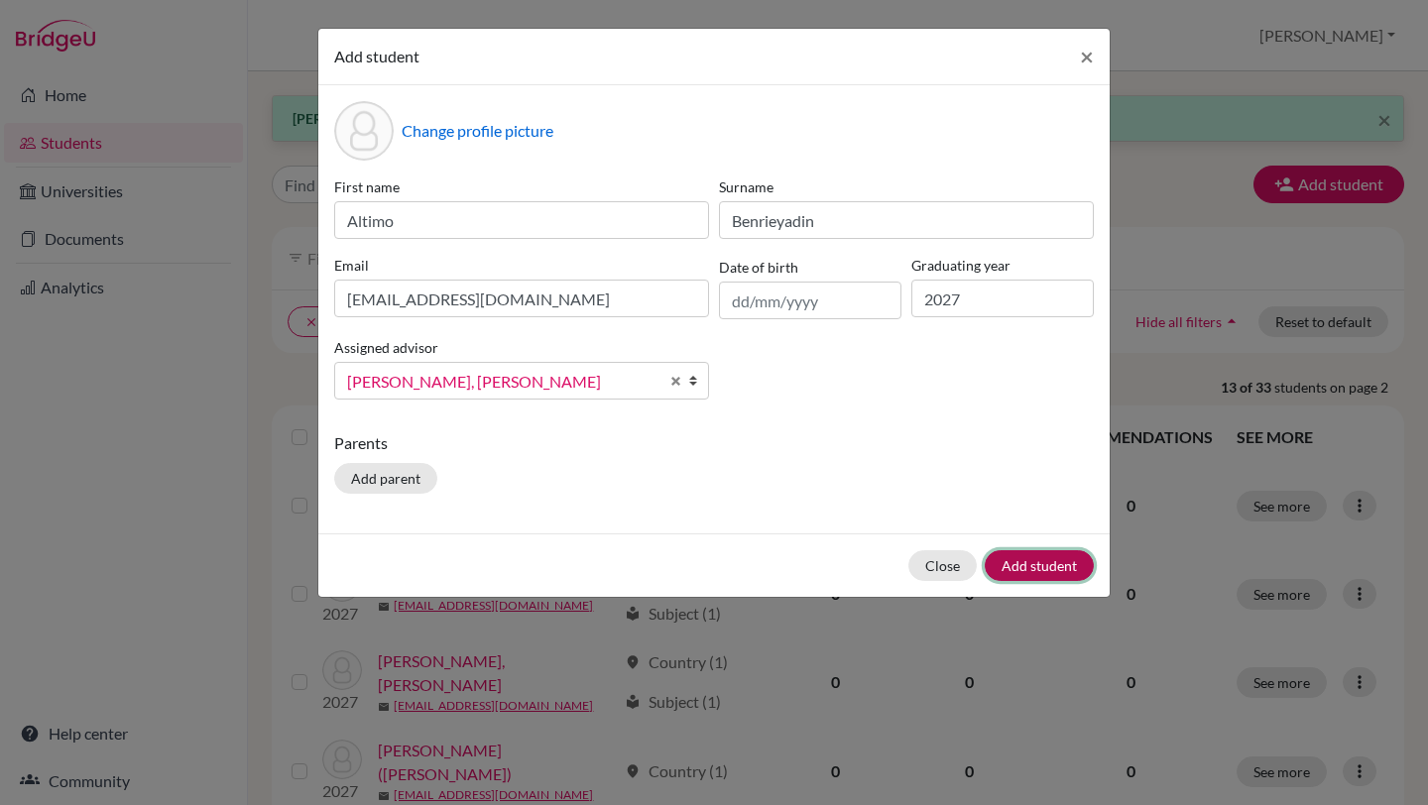
click at [1027, 571] on button "Add student" at bounding box center [1039, 566] width 109 height 31
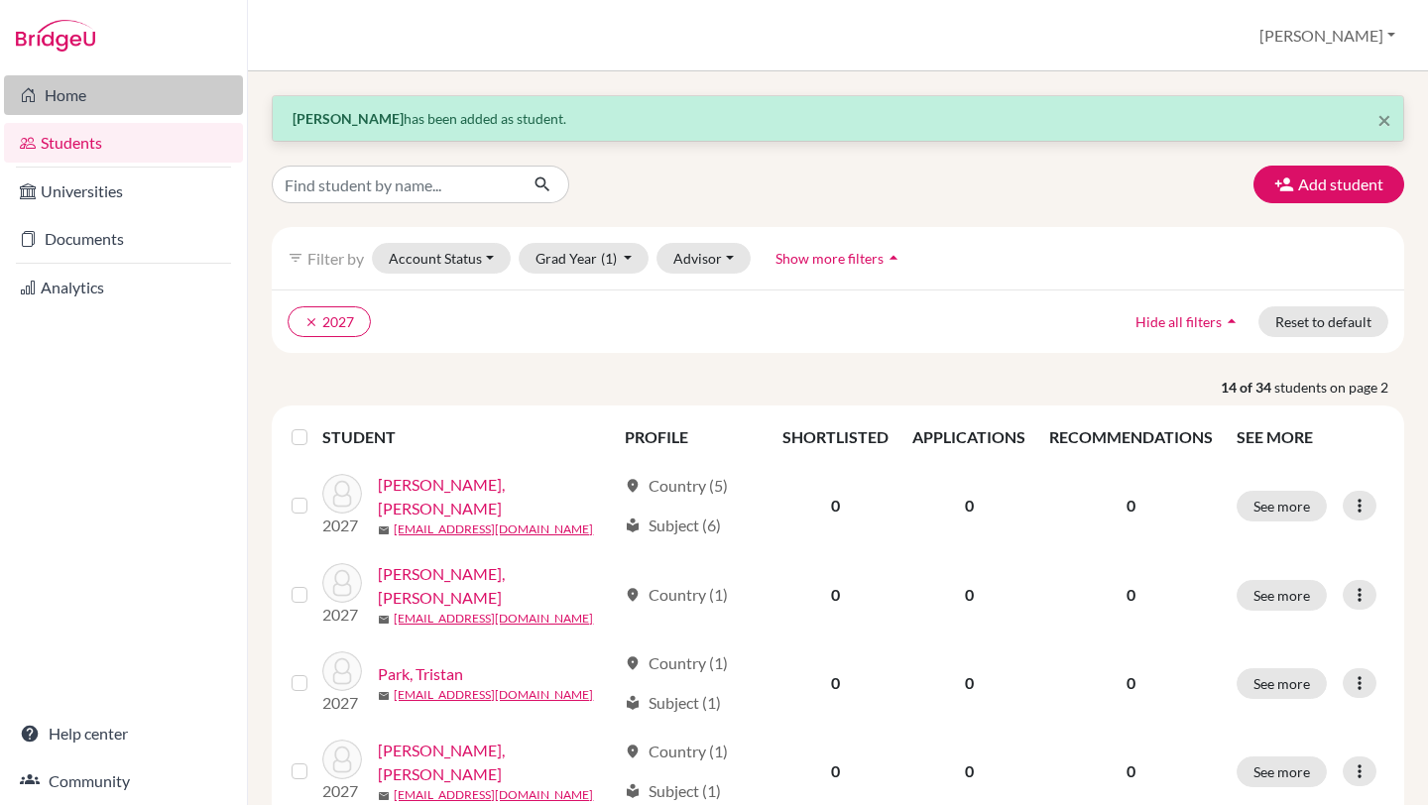
click at [125, 96] on link "Home" at bounding box center [123, 95] width 239 height 40
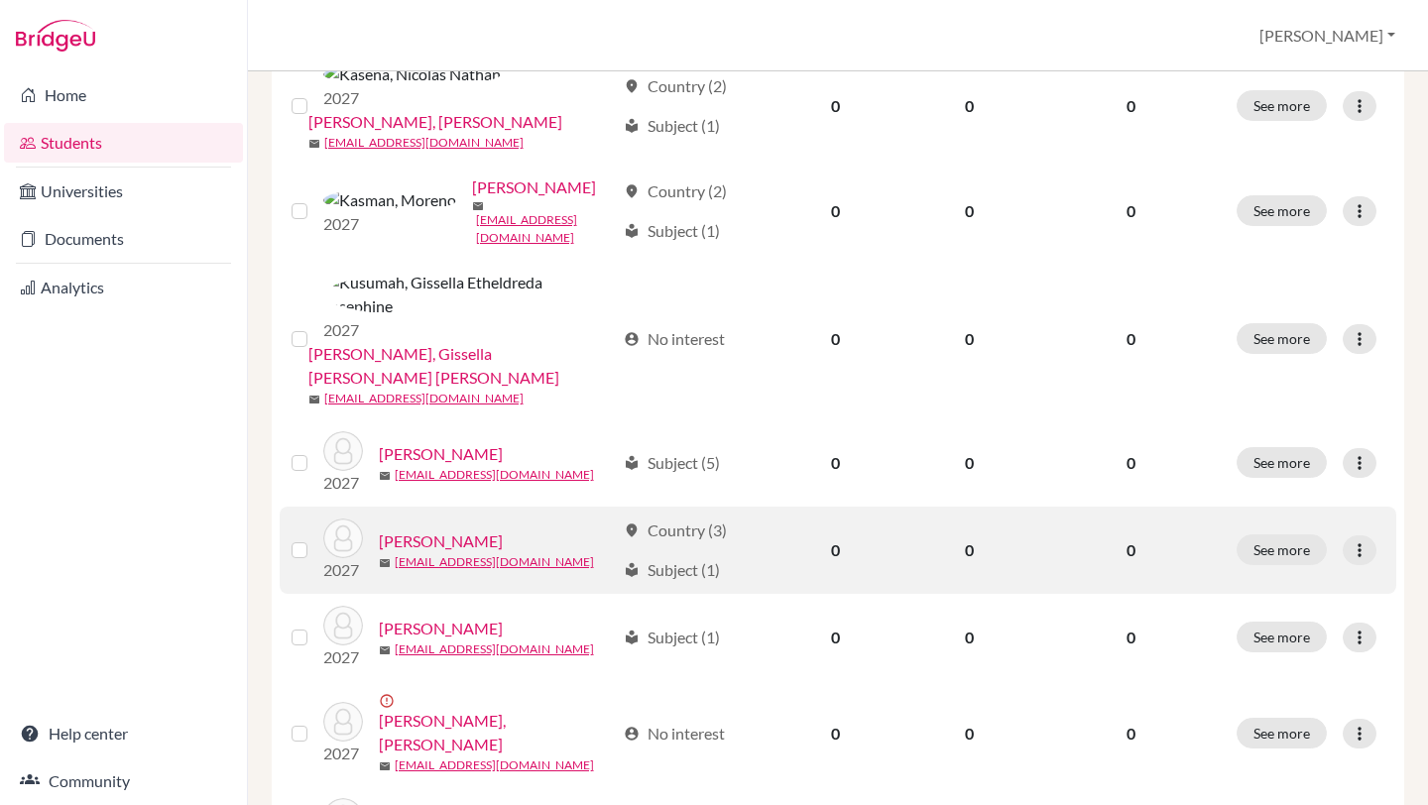
scroll to position [1466, 0]
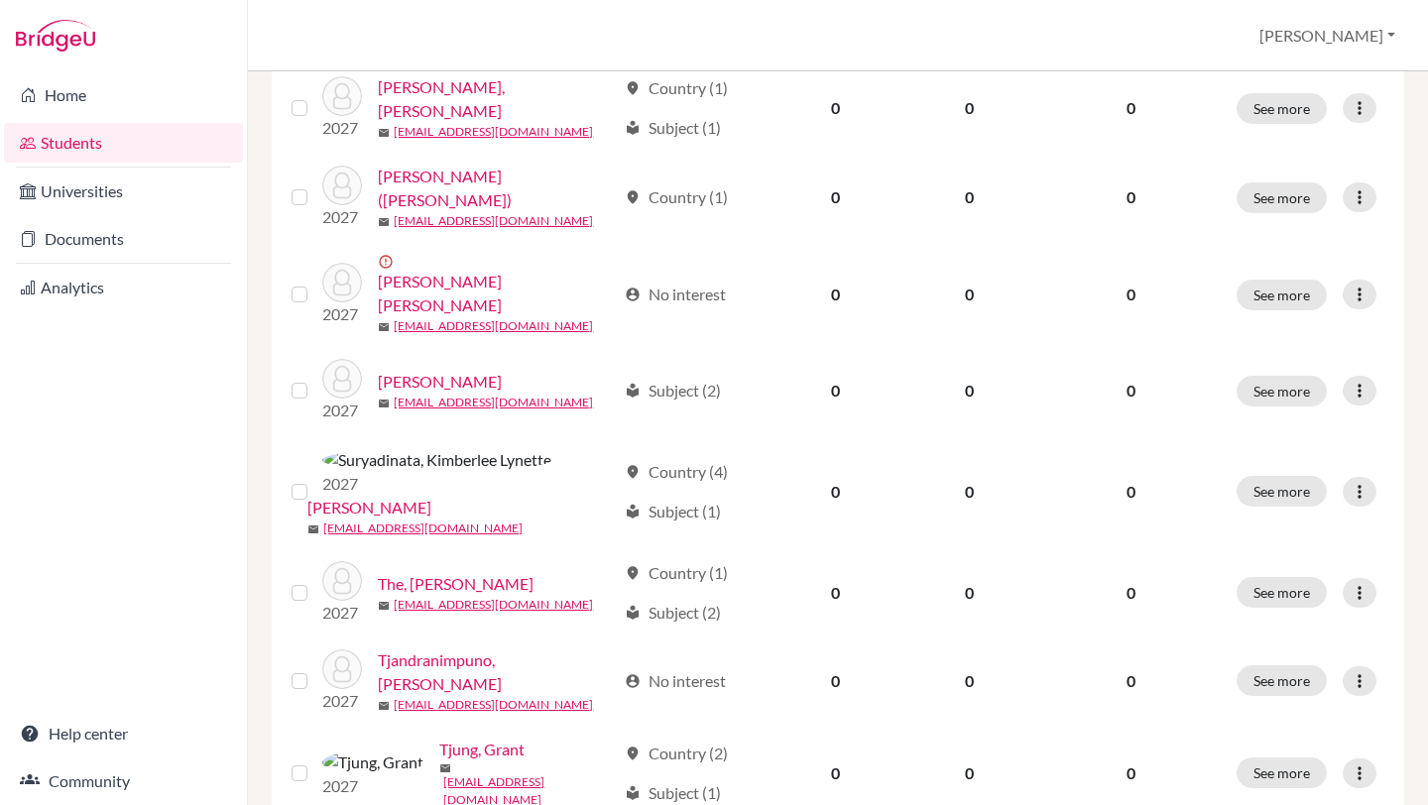
scroll to position [668, 0]
